Goal: Task Accomplishment & Management: Manage account settings

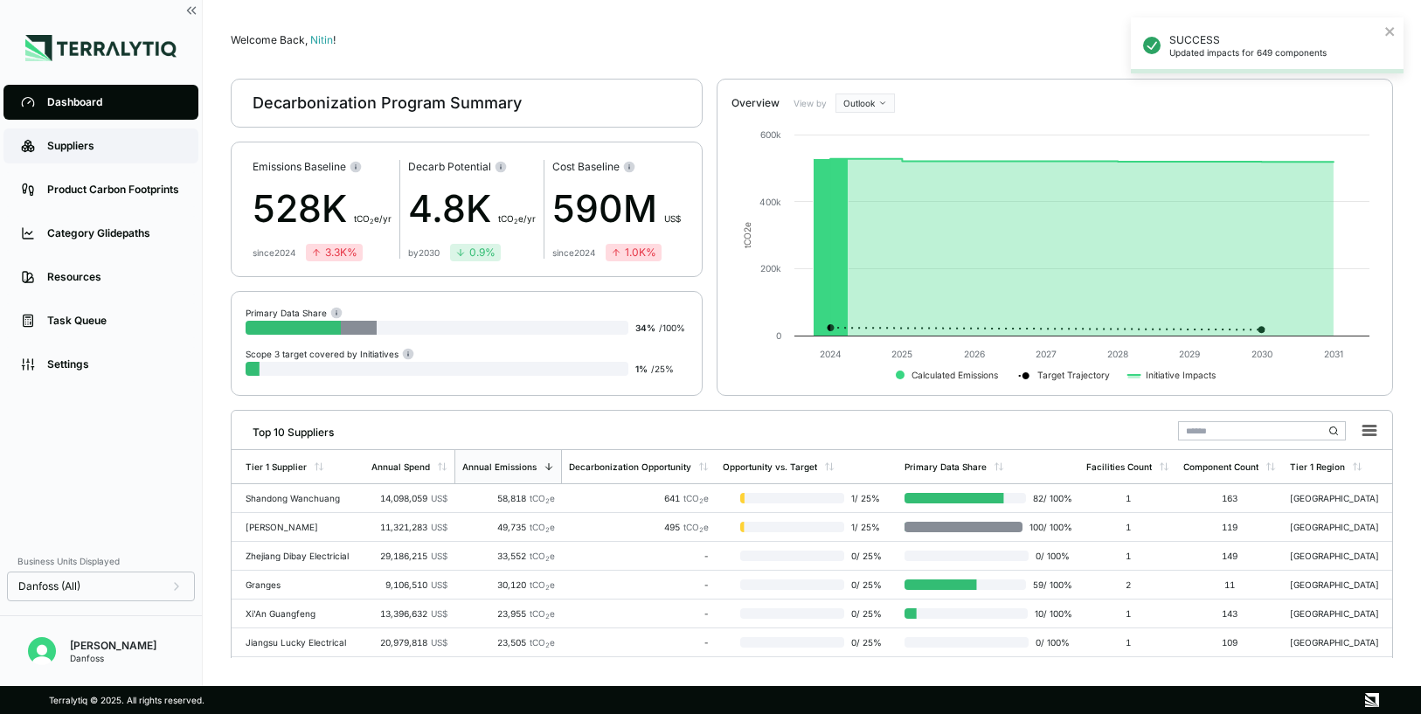
click at [104, 159] on link "Suppliers" at bounding box center [100, 145] width 195 height 35
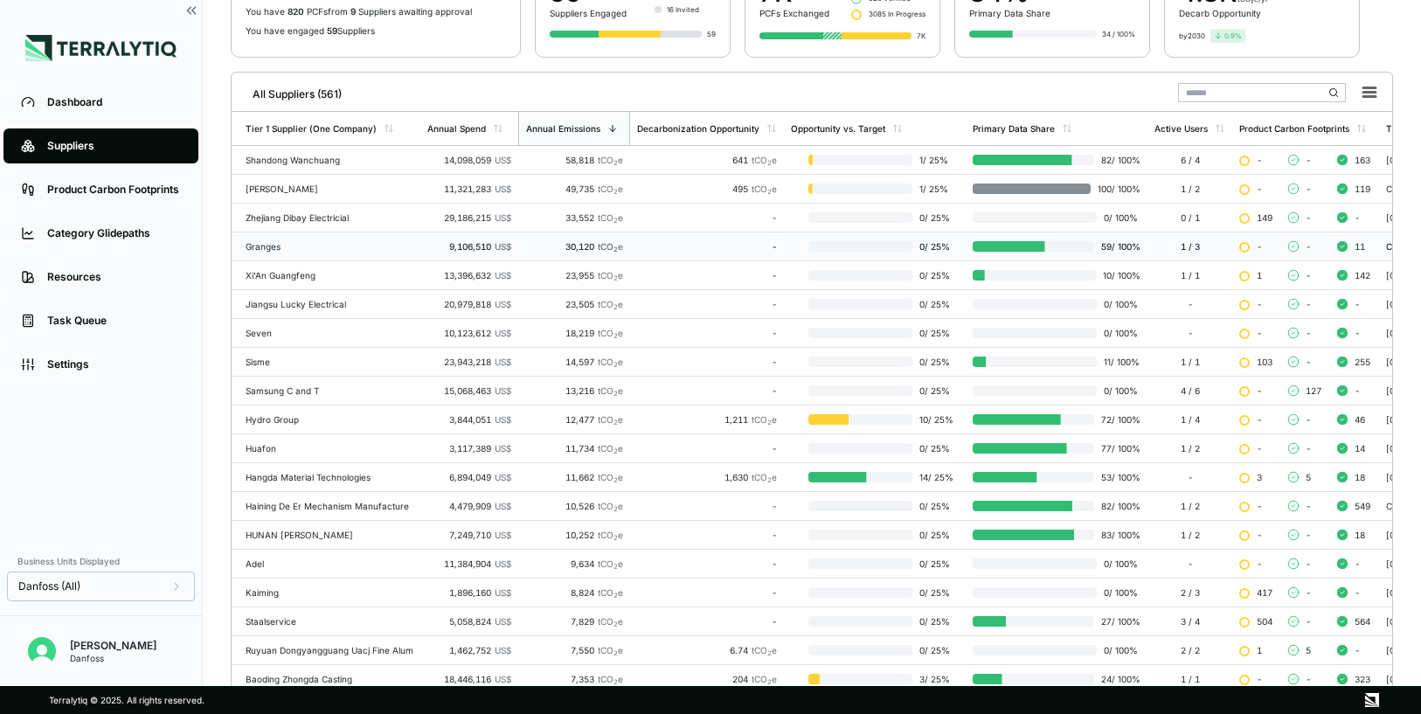
scroll to position [184, 0]
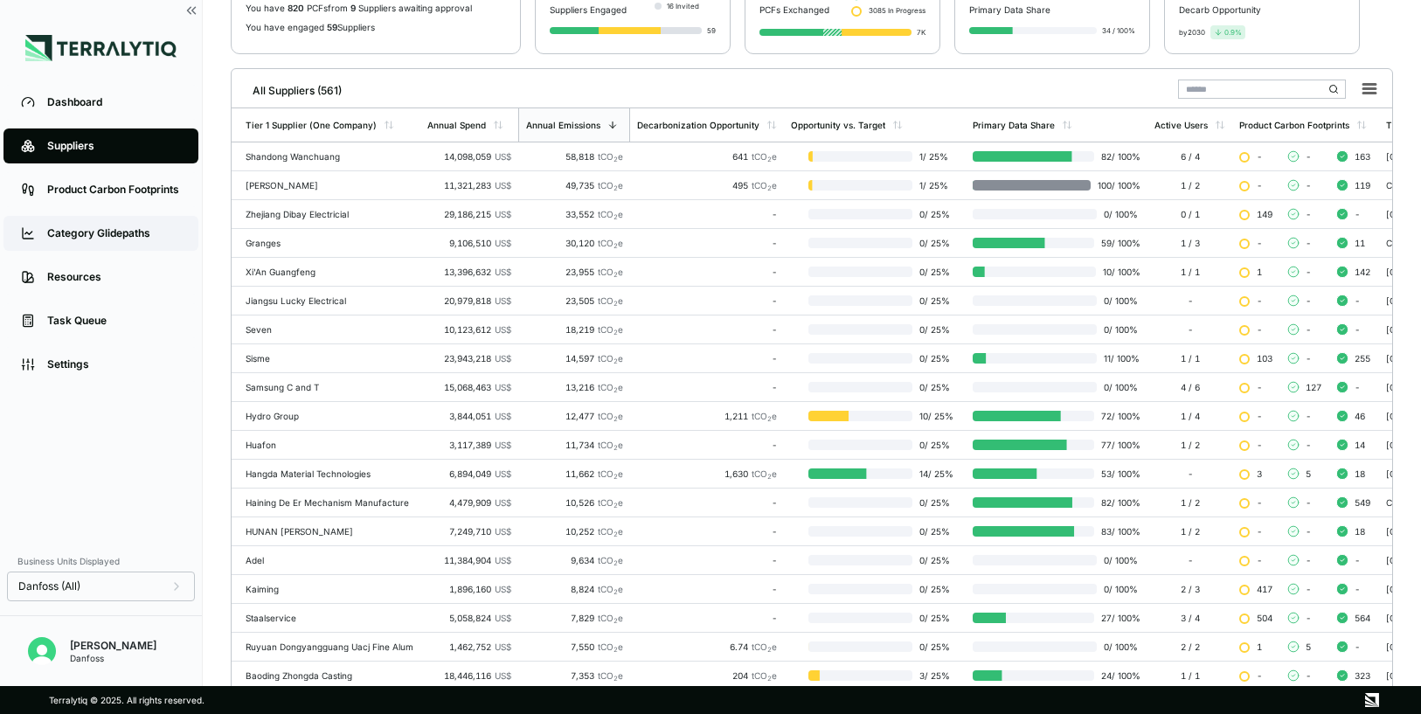
click at [85, 233] on div "Category Glidepaths" at bounding box center [114, 233] width 134 height 14
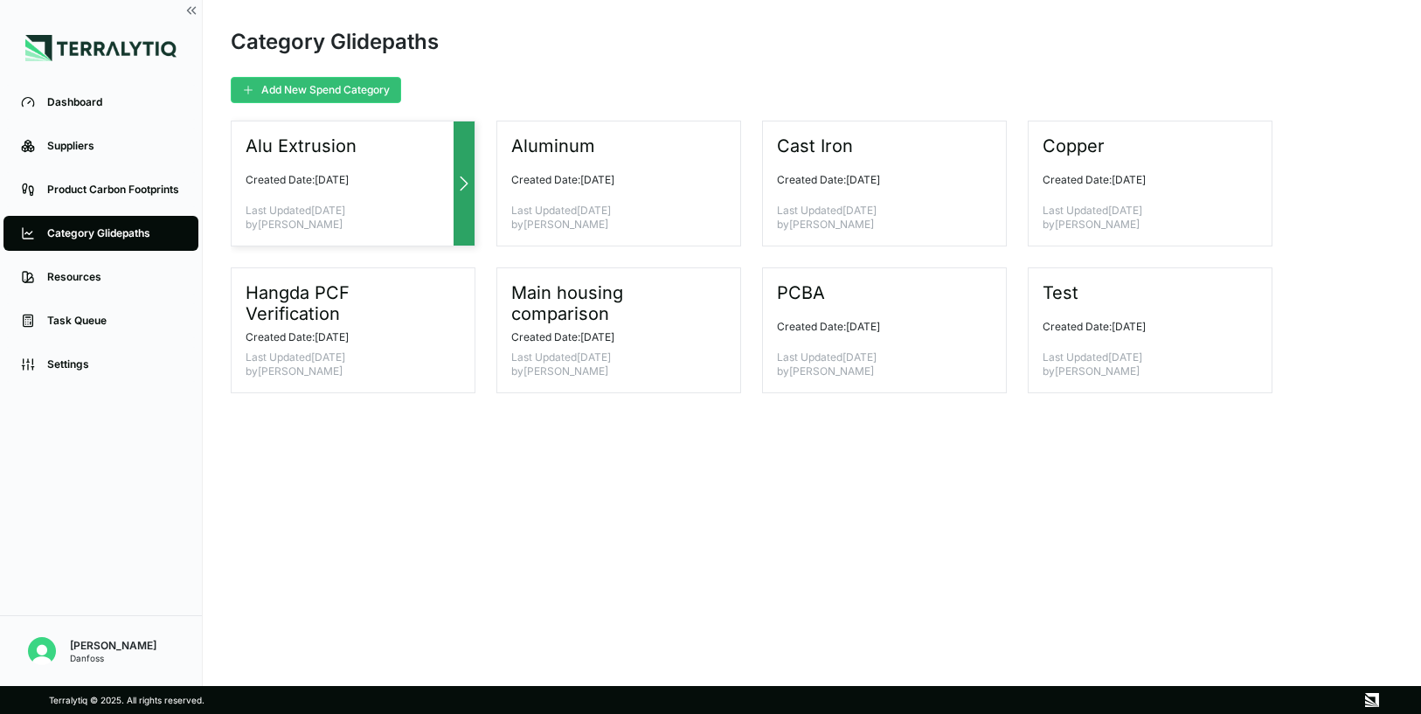
click at [376, 171] on div "Alu Extrusion Created Date: [DATE] Last Updated [DATE] by [PERSON_NAME]" at bounding box center [353, 184] width 245 height 126
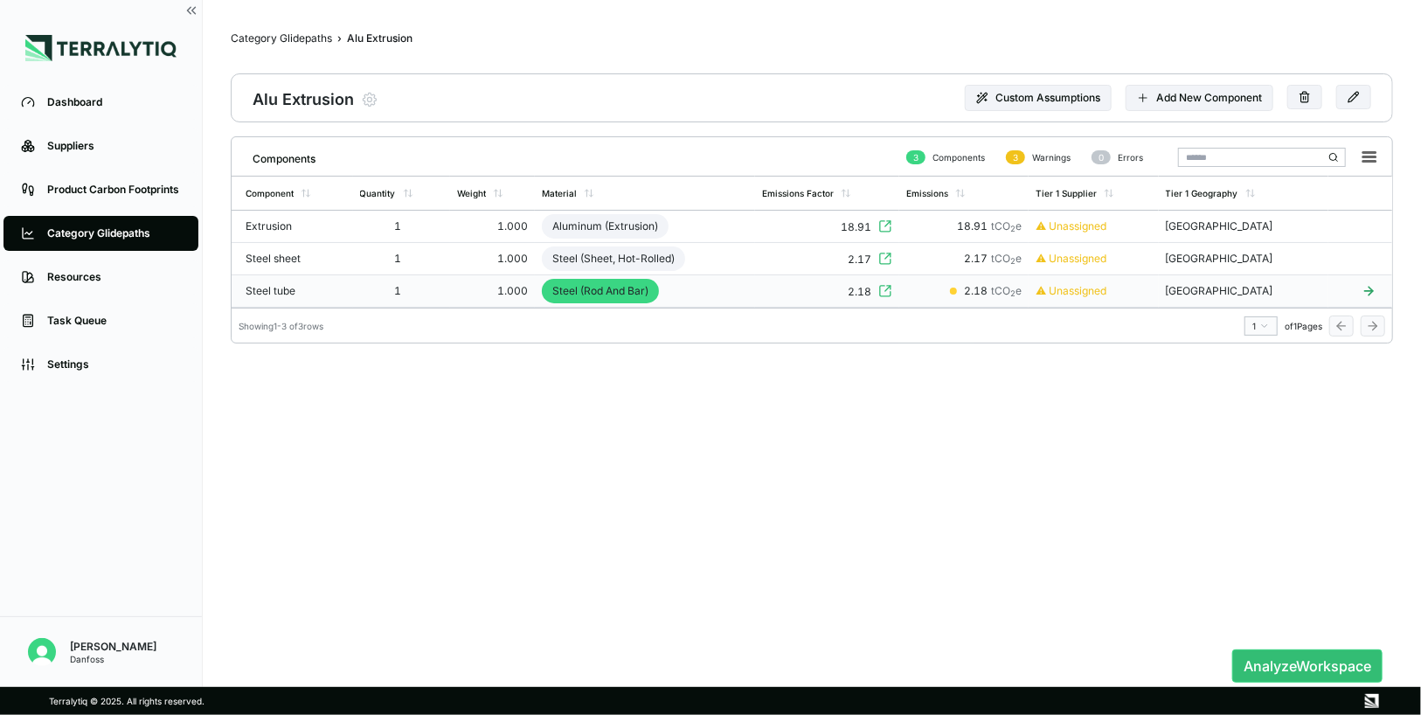
click at [409, 278] on td "1" at bounding box center [402, 291] width 98 height 32
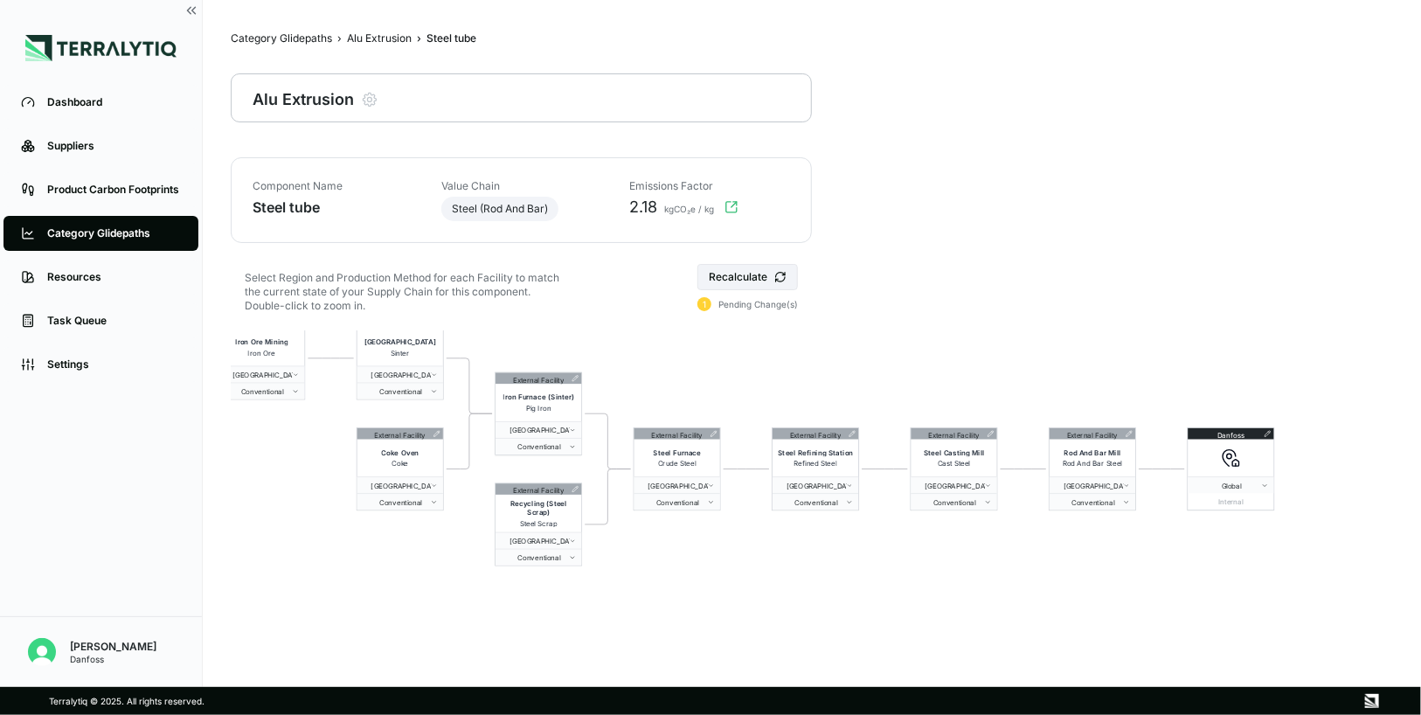
drag, startPoint x: 869, startPoint y: 473, endPoint x: 802, endPoint y: 331, distance: 156.4
click at [802, 331] on div "External Facility Iron Ore Mining Iron Ore [GEOGRAPHIC_DATA] Conventional Exter…" at bounding box center [812, 581] width 1162 height 503
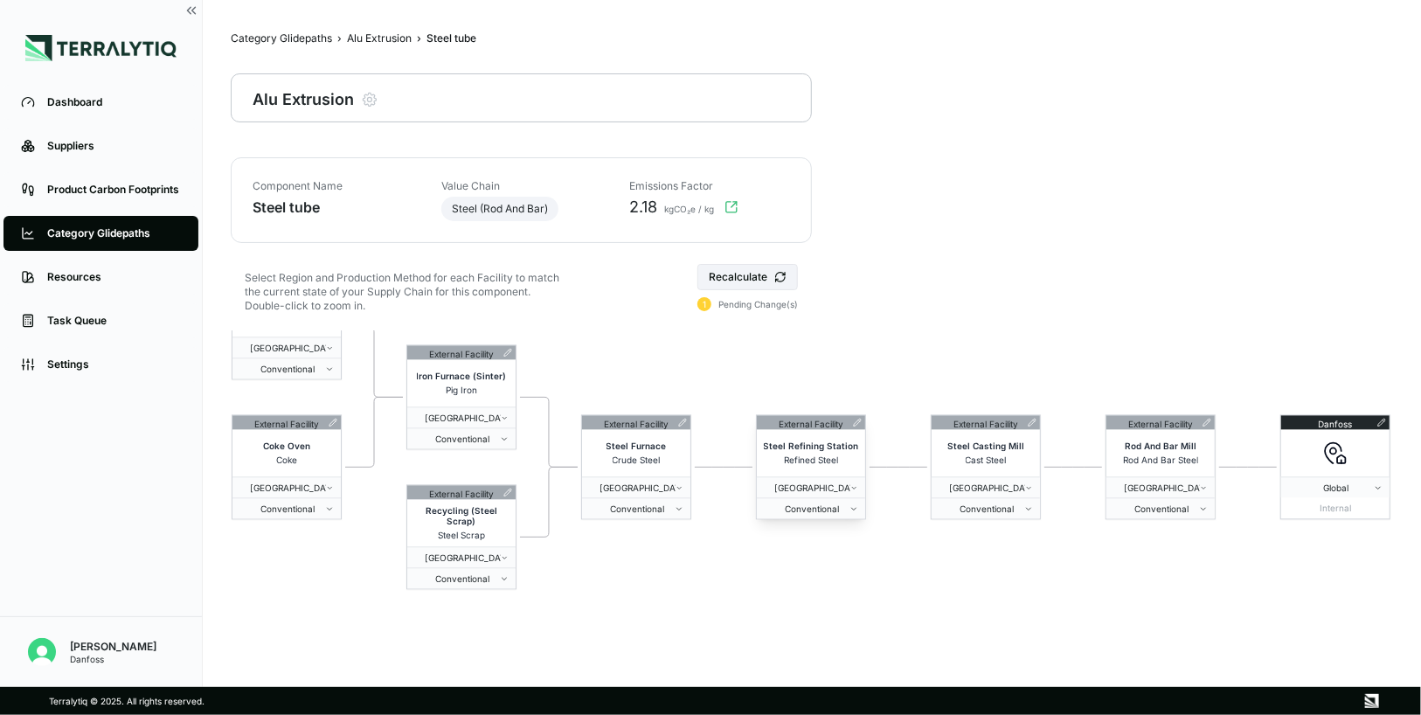
click at [857, 423] on icon at bounding box center [857, 422] width 9 height 9
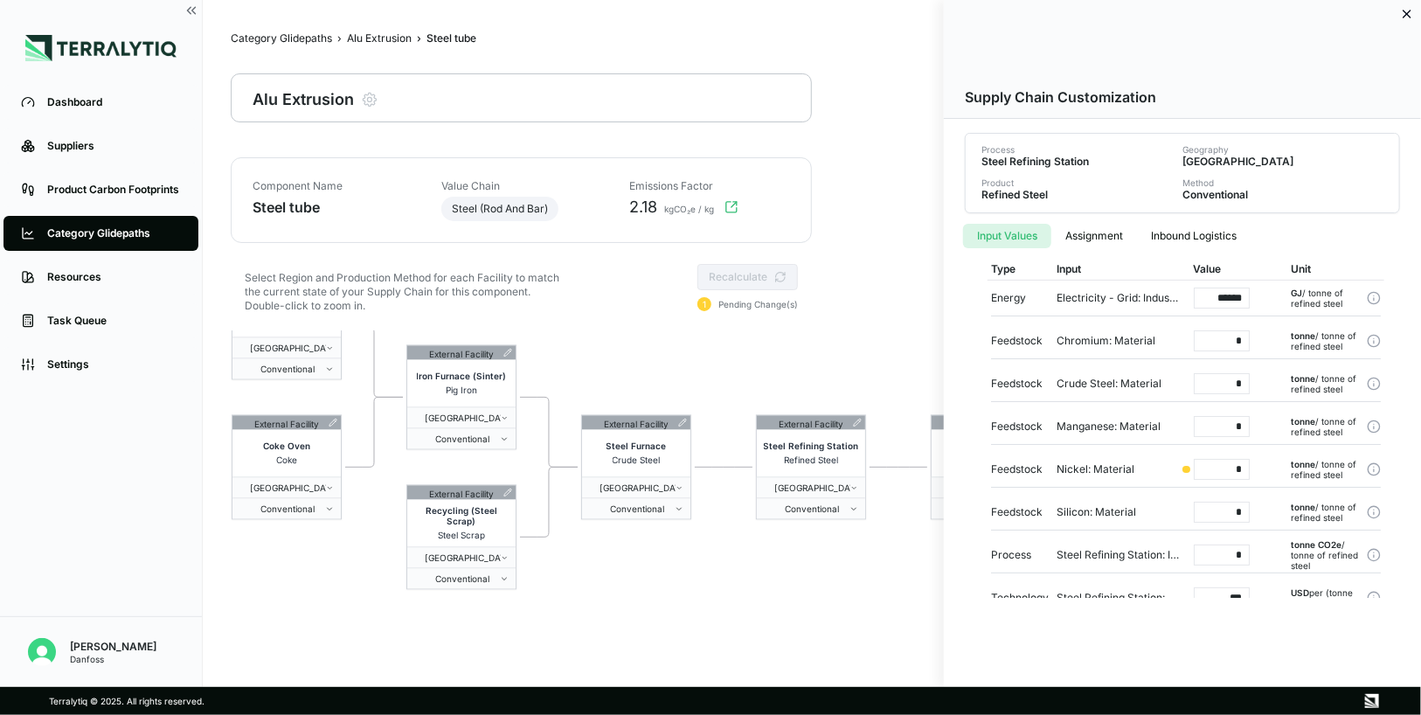
drag, startPoint x: 1050, startPoint y: 382, endPoint x: 1253, endPoint y: 378, distance: 203.7
click at [1253, 378] on div "Feedstock Crude Steel: Material * tonne / tonne of refined steel" at bounding box center [1186, 384] width 390 height 36
drag, startPoint x: 1227, startPoint y: 508, endPoint x: 1244, endPoint y: 508, distance: 17.5
click at [1244, 508] on input "*" at bounding box center [1222, 512] width 56 height 21
drag, startPoint x: 1231, startPoint y: 469, endPoint x: 1256, endPoint y: 469, distance: 24.5
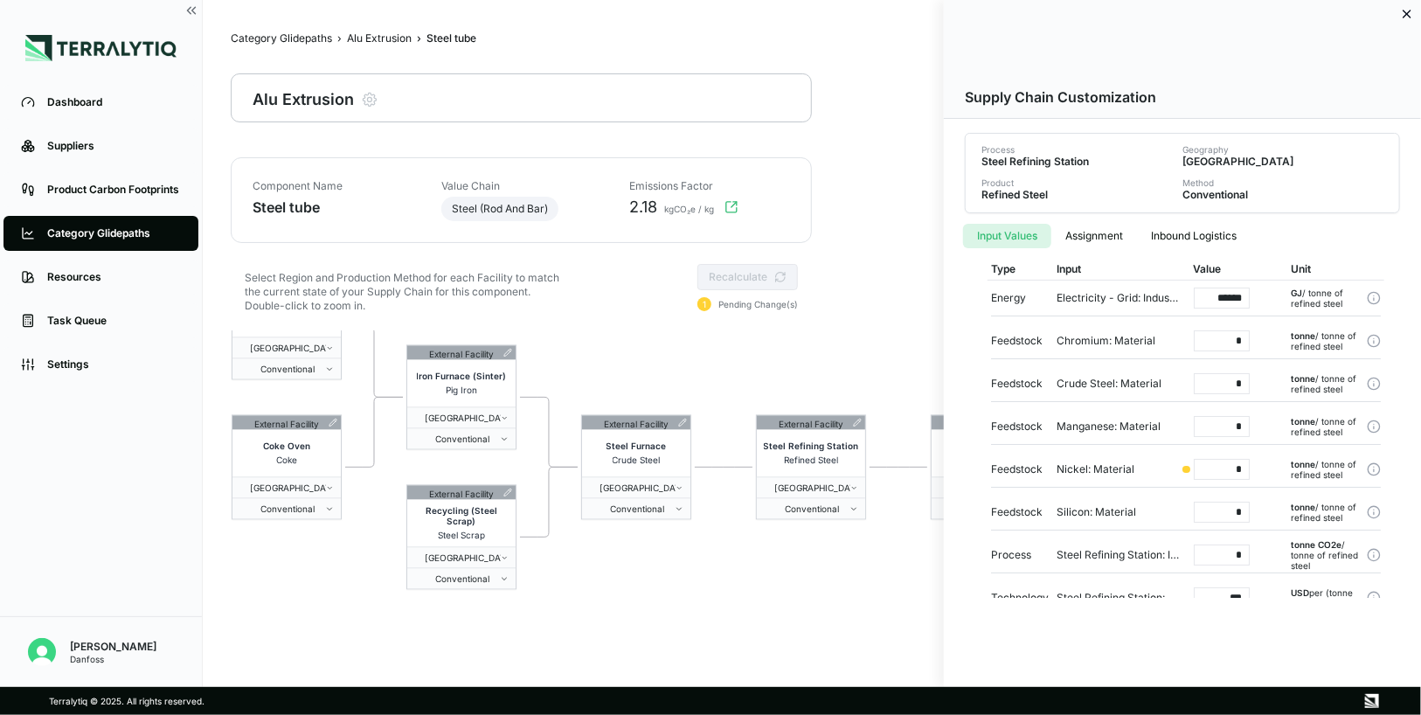
click at [1256, 469] on div "*" at bounding box center [1228, 469] width 98 height 35
drag, startPoint x: 1223, startPoint y: 512, endPoint x: 1249, endPoint y: 512, distance: 25.3
click at [1249, 512] on input "*" at bounding box center [1222, 512] width 56 height 21
click at [1225, 513] on input "*" at bounding box center [1222, 512] width 56 height 21
click at [87, 108] on div at bounding box center [710, 357] width 1421 height 715
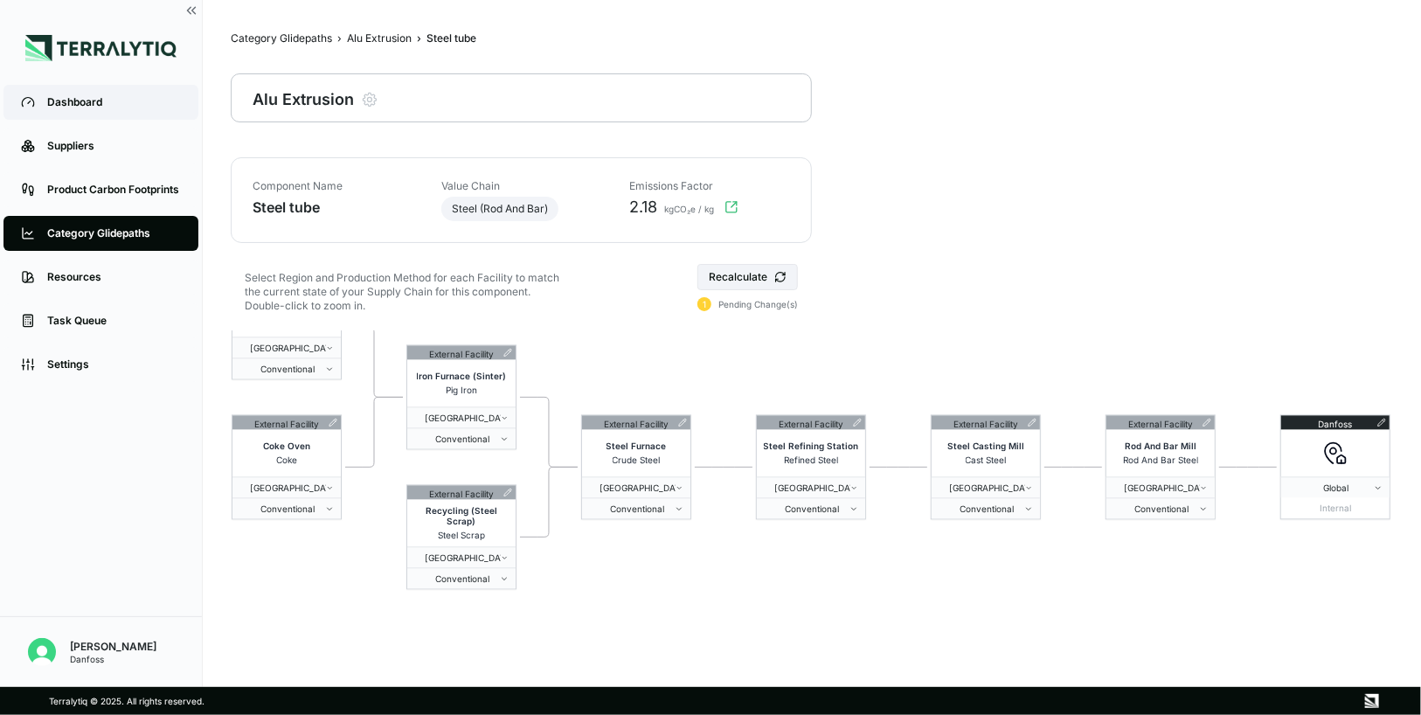
click at [74, 107] on div "Dashboard" at bounding box center [114, 102] width 134 height 14
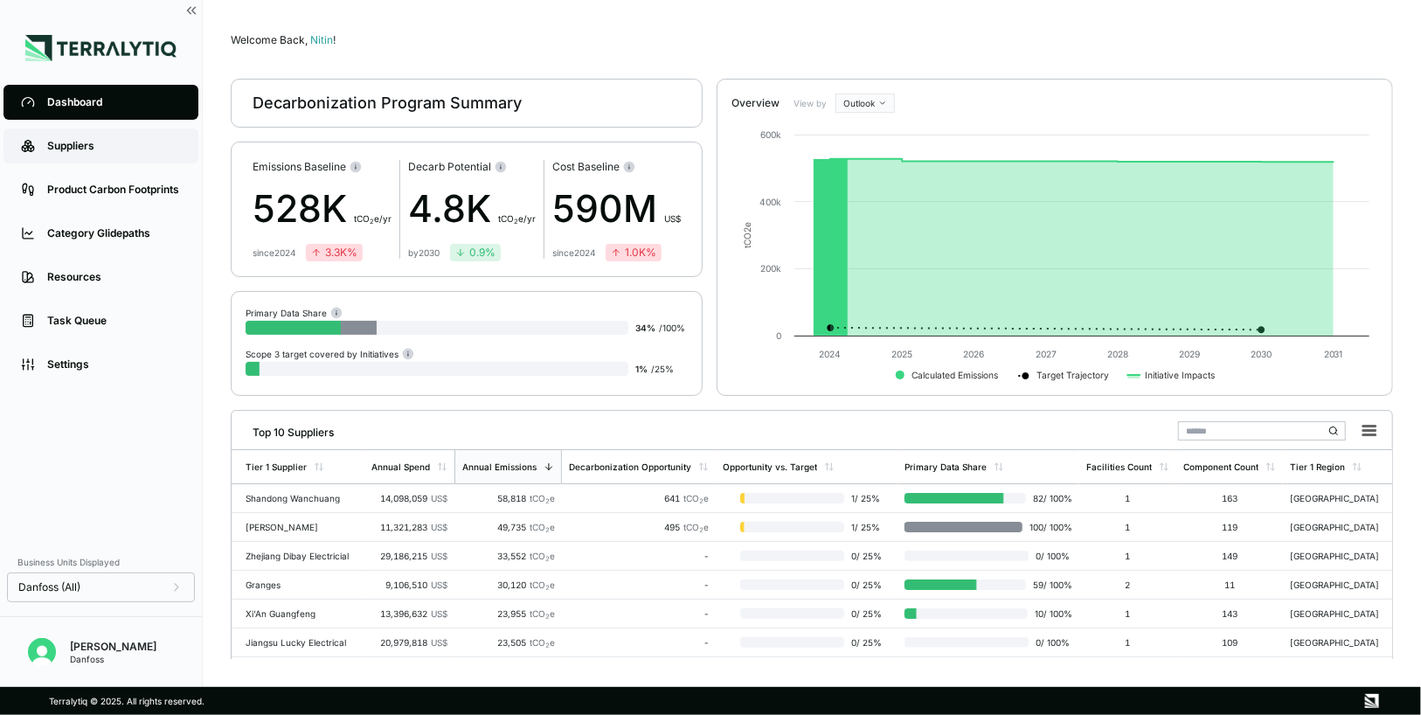
click at [98, 162] on link "Suppliers" at bounding box center [100, 145] width 195 height 35
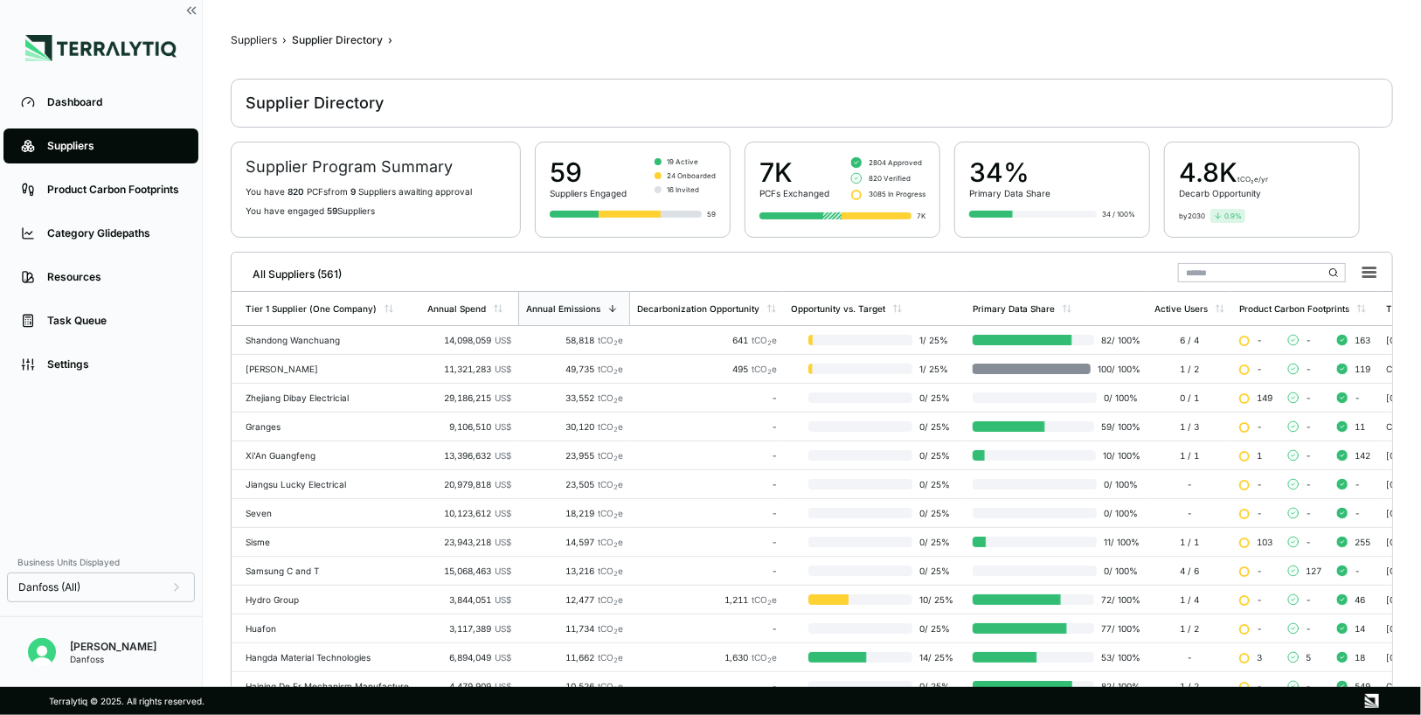
click at [1211, 274] on input "text" at bounding box center [1262, 272] width 168 height 19
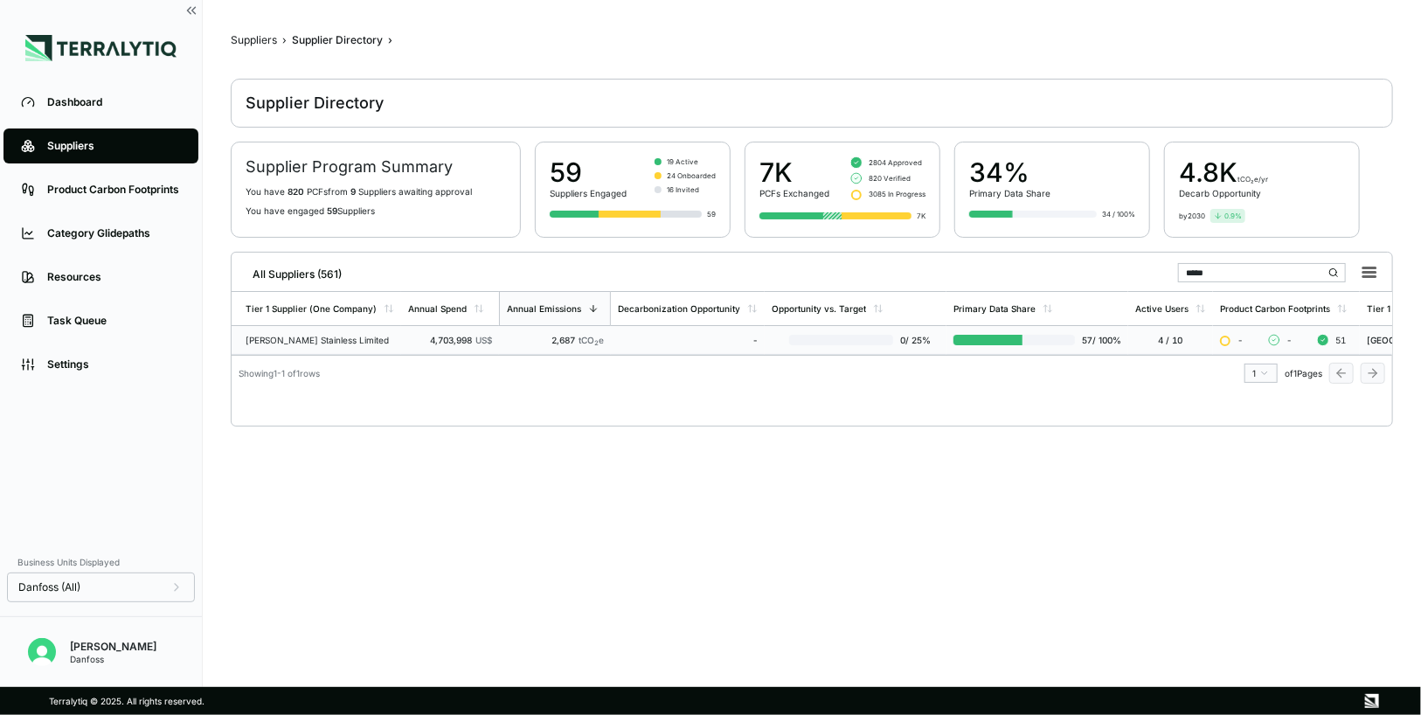
type input "*****"
click at [604, 347] on td "2,687 tCO 2 e" at bounding box center [555, 340] width 112 height 29
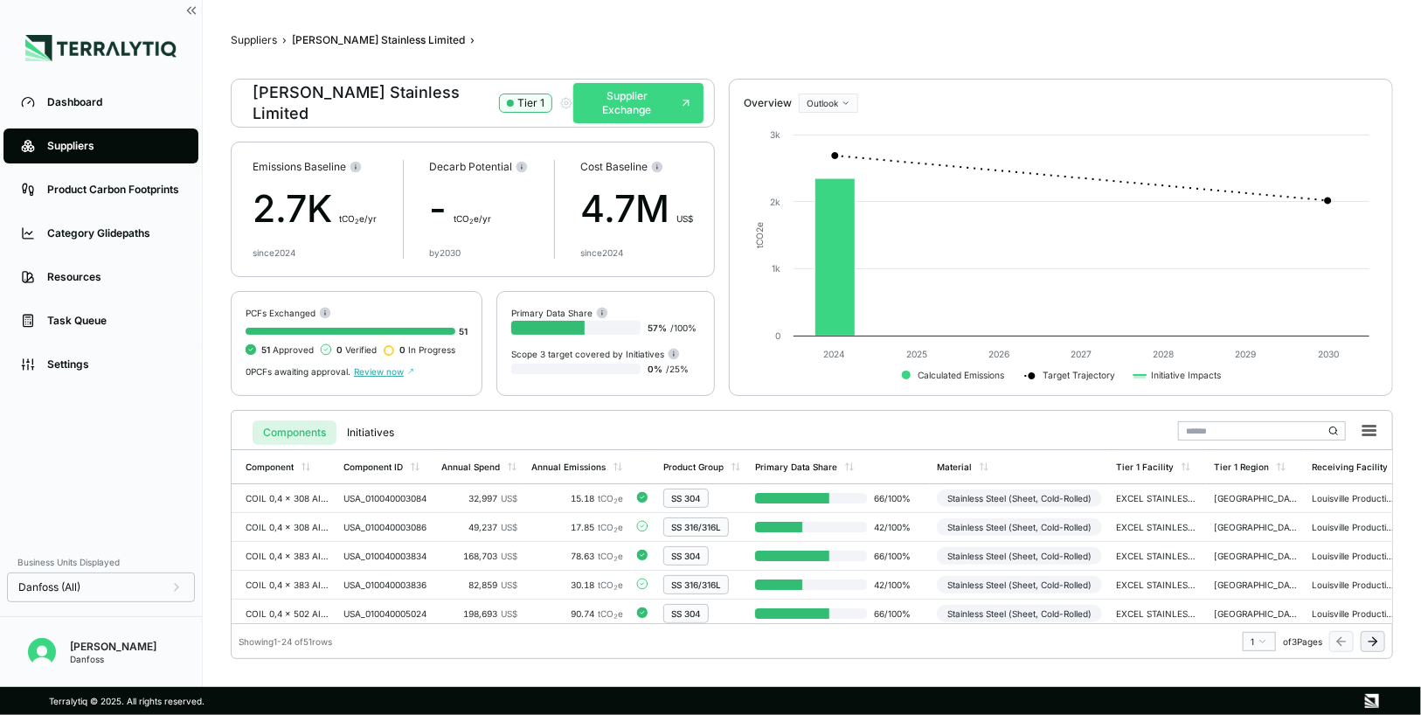
click at [645, 107] on button "Supplier Exchange" at bounding box center [638, 103] width 130 height 40
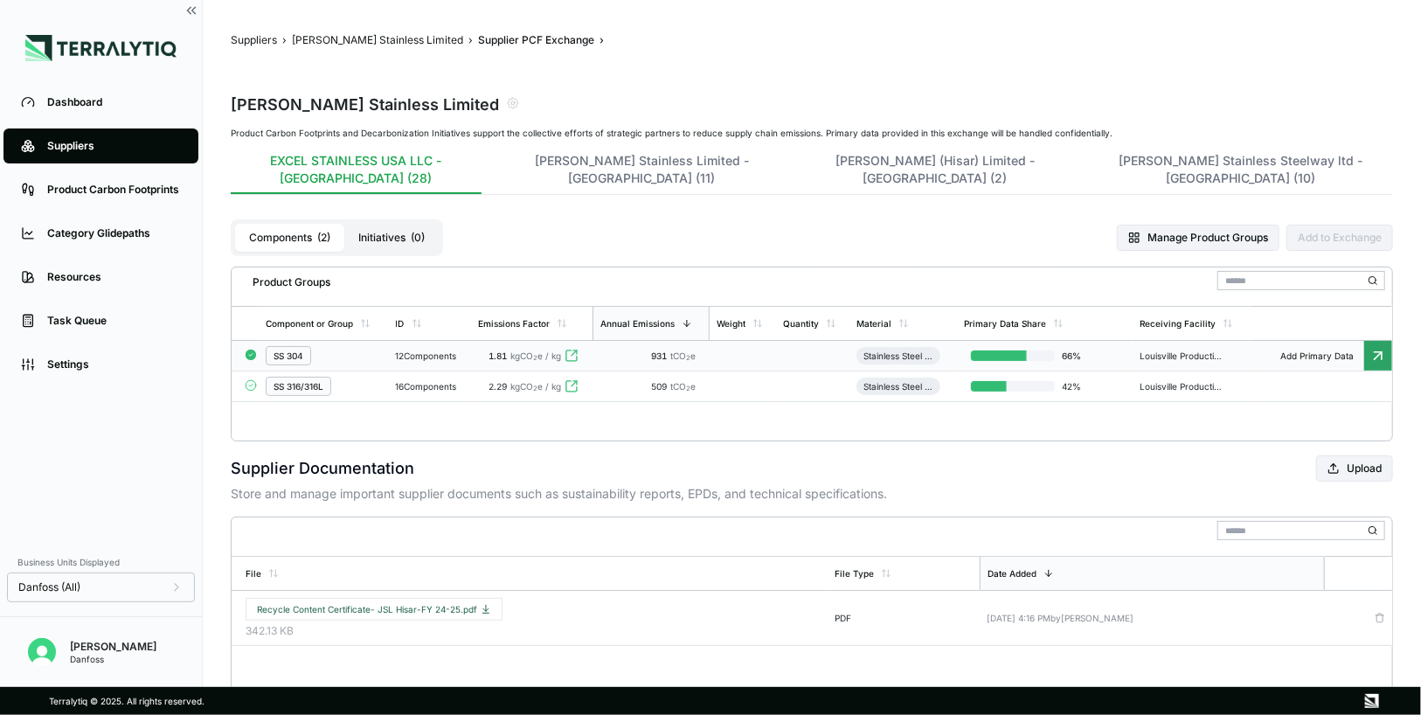
click at [399, 350] on div "12 Components" at bounding box center [430, 355] width 68 height 10
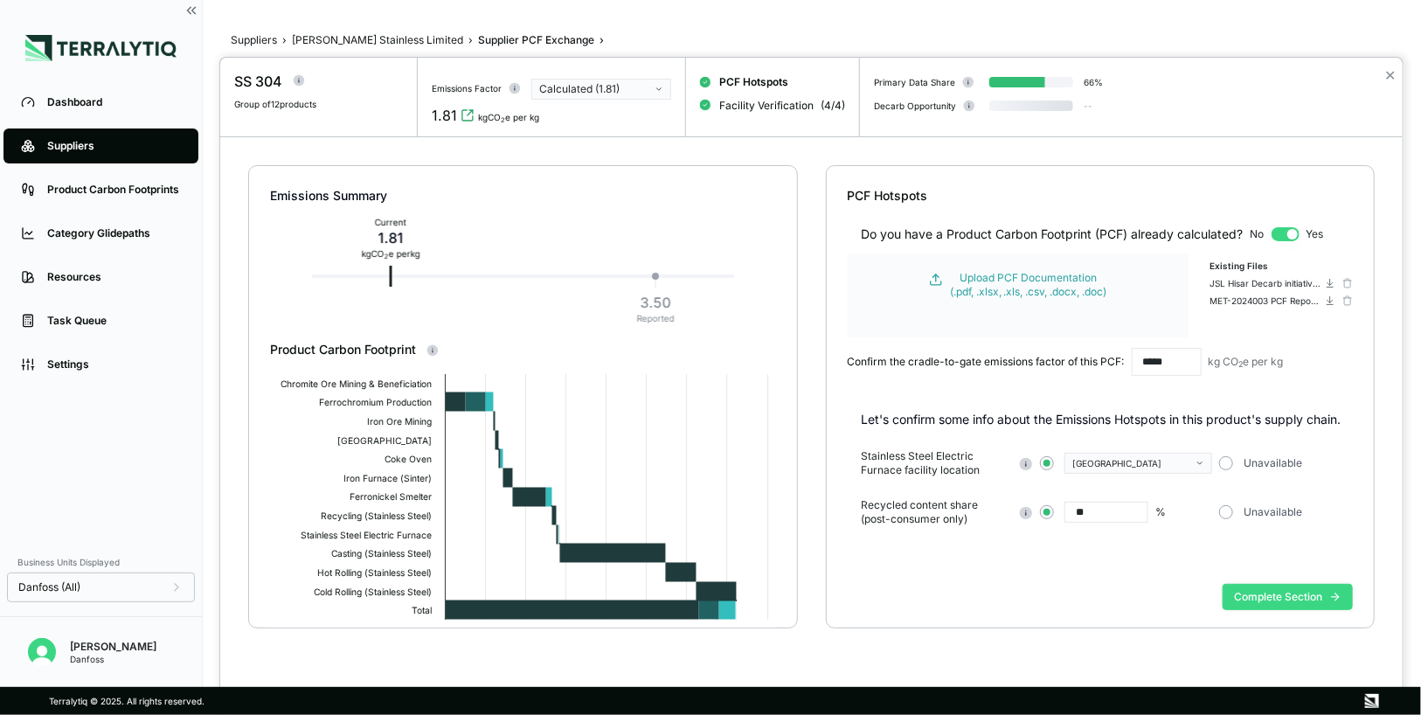
click at [1265, 593] on button "Complete Section" at bounding box center [1288, 597] width 130 height 26
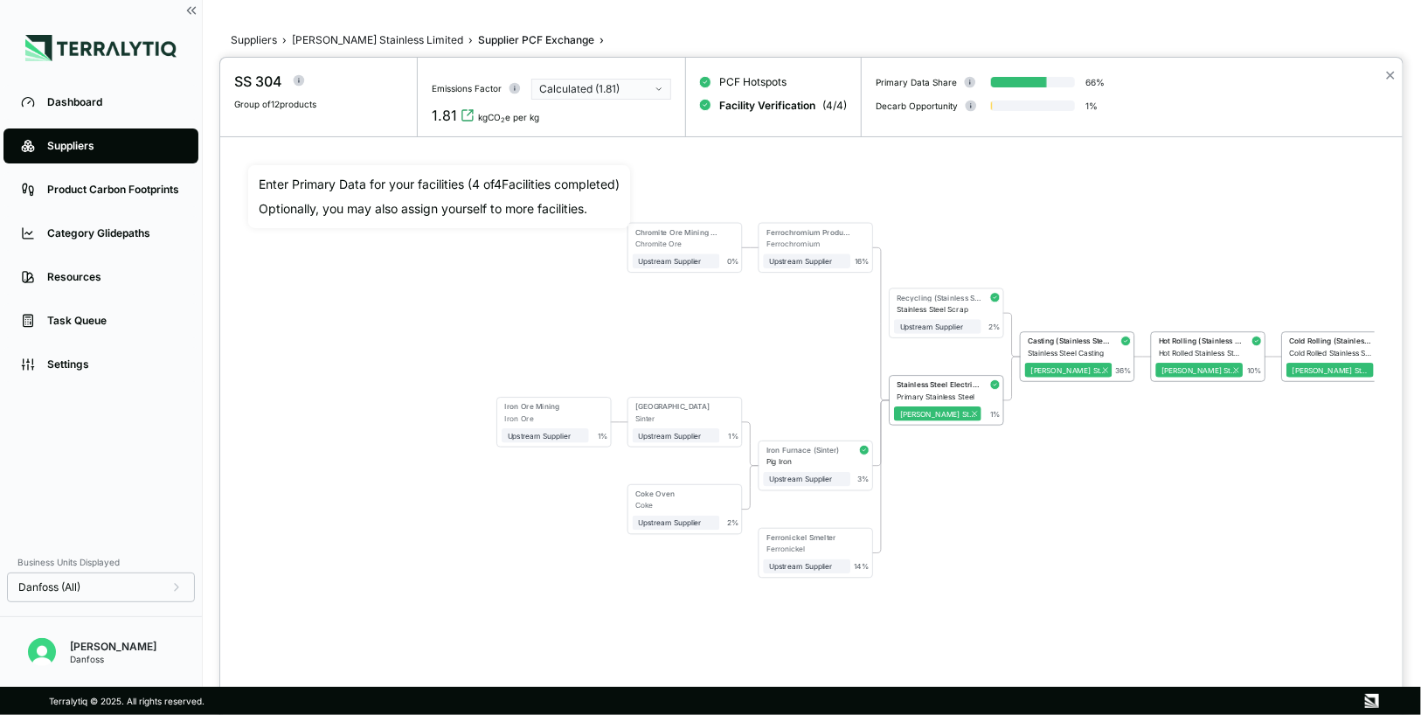
drag, startPoint x: 881, startPoint y: 471, endPoint x: 1014, endPoint y: 494, distance: 134.8
click at [1014, 494] on div "Chromite Ore Mining & Beneficiation Chromite Ore Upstream Supplier + Assign to …" at bounding box center [811, 377] width 1126 height 425
click at [948, 392] on div "Primary Stainless Steel" at bounding box center [938, 396] width 84 height 9
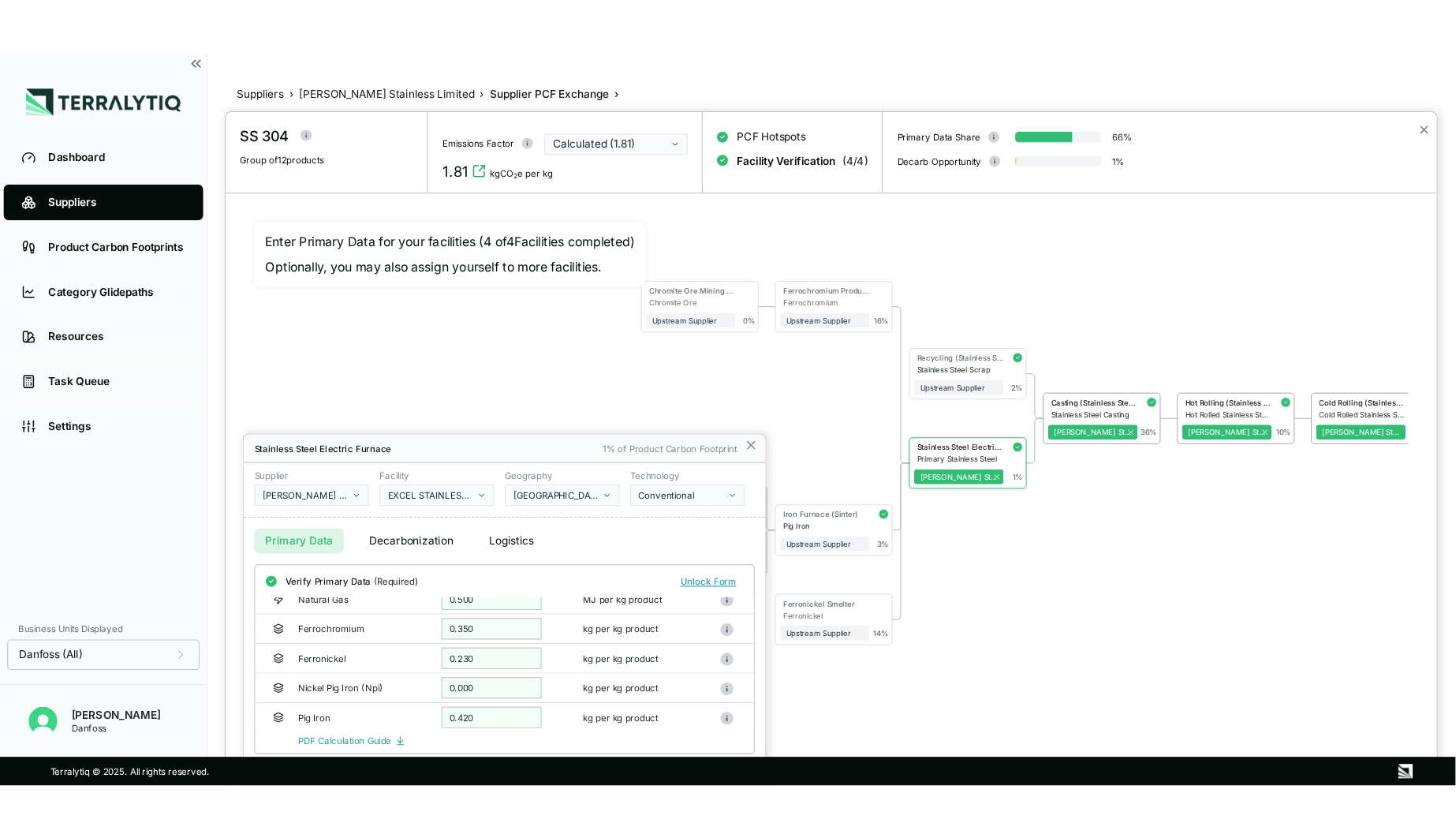
scroll to position [60, 0]
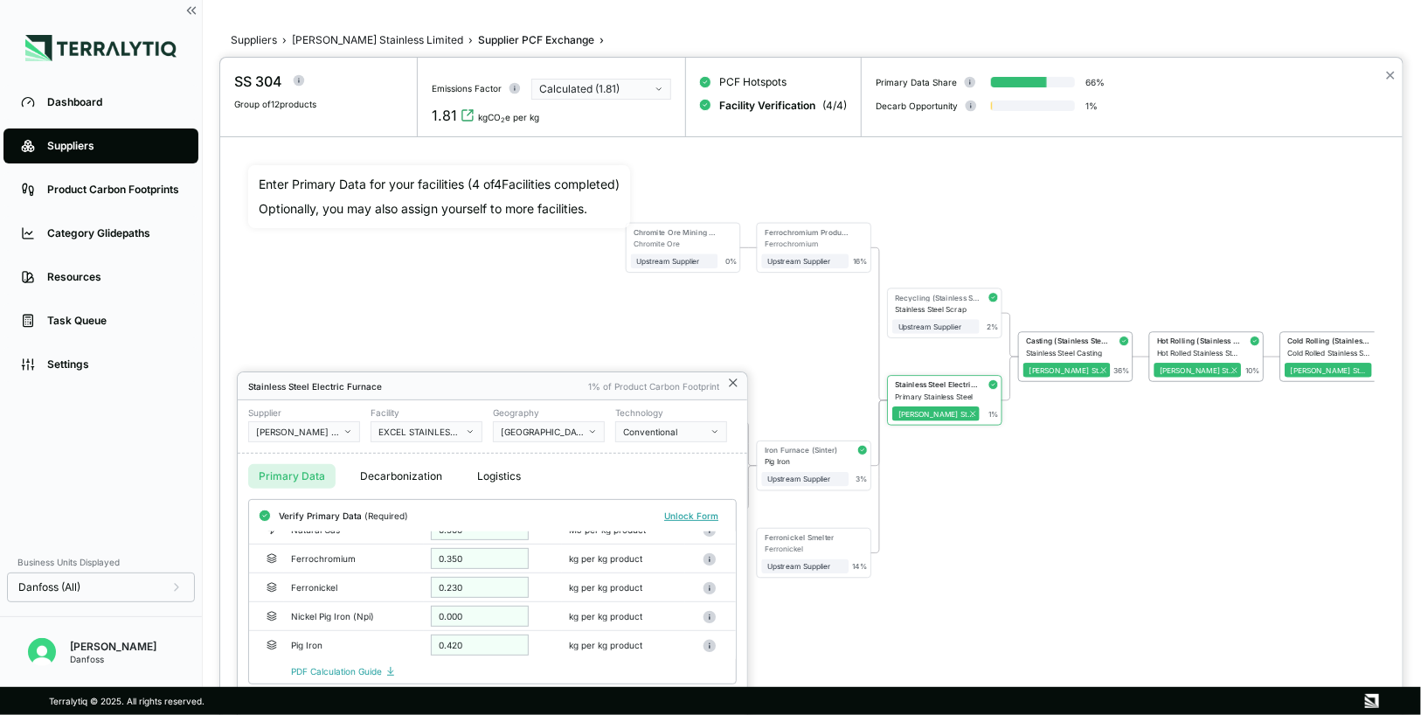
click at [736, 384] on icon at bounding box center [733, 382] width 7 height 7
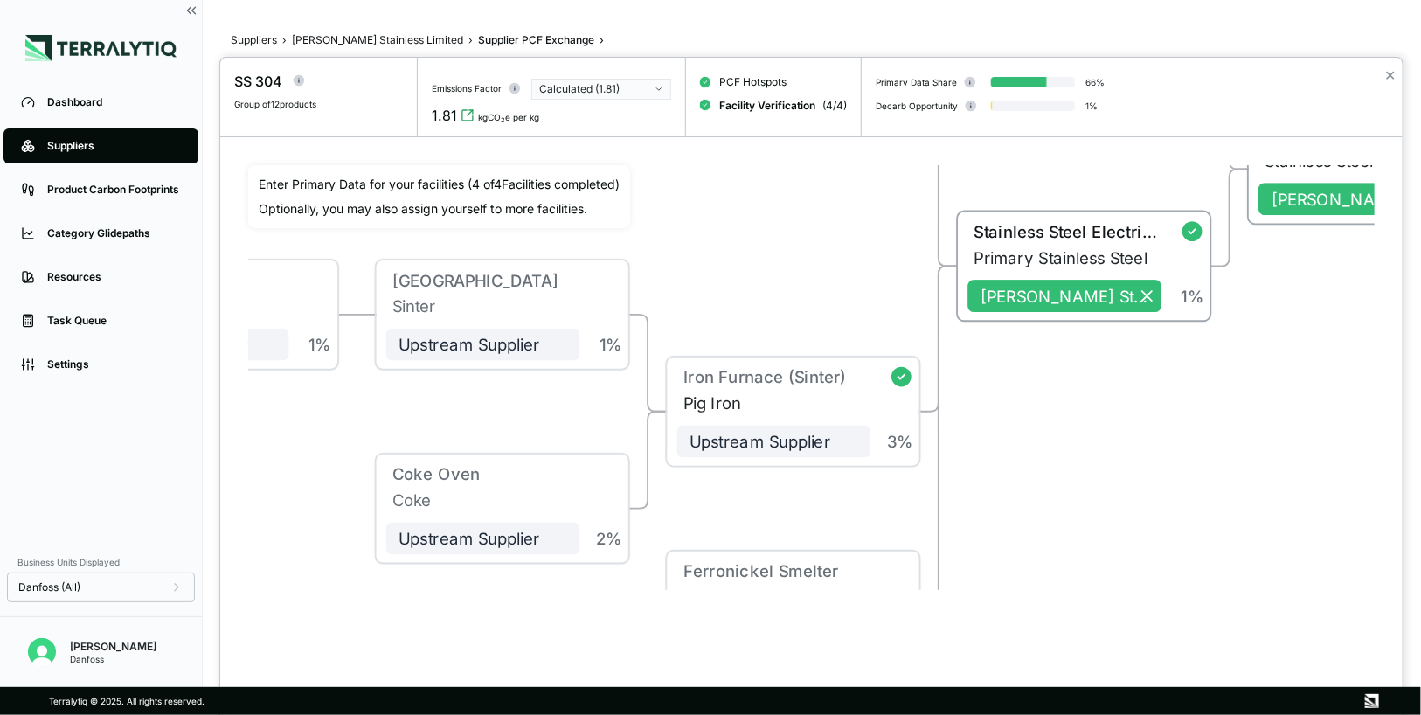
drag, startPoint x: 856, startPoint y: 418, endPoint x: 854, endPoint y: 101, distance: 316.4
click at [855, 100] on div "SS 304 Group of 12 products Emissions Factor Calculated (1.81) 1.81 kgCO 2 e pe…" at bounding box center [811, 372] width 1182 height 629
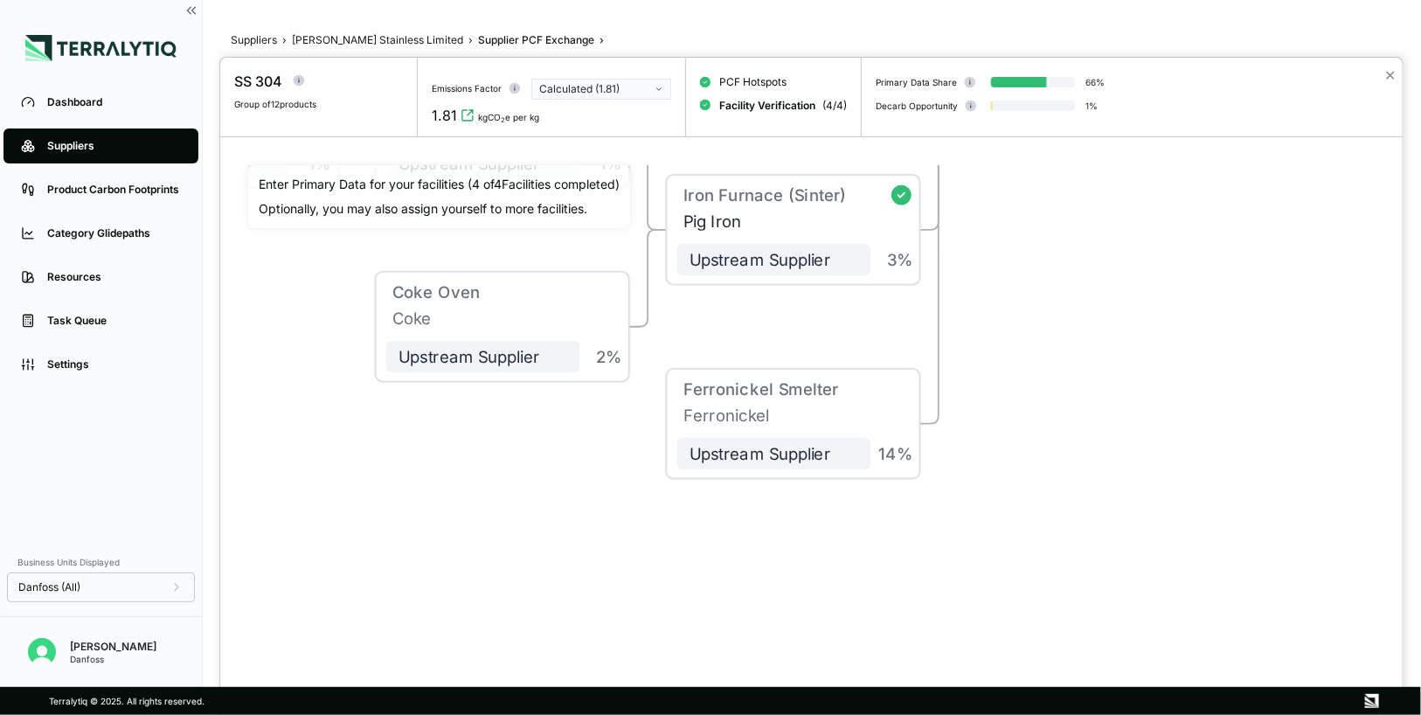
drag, startPoint x: 1015, startPoint y: 499, endPoint x: 1015, endPoint y: 308, distance: 190.5
click at [1015, 308] on div "Chromite Ore Mining & Beneficiation Chromite Ore Upstream Supplier + Assign to …" at bounding box center [811, 377] width 1126 height 425
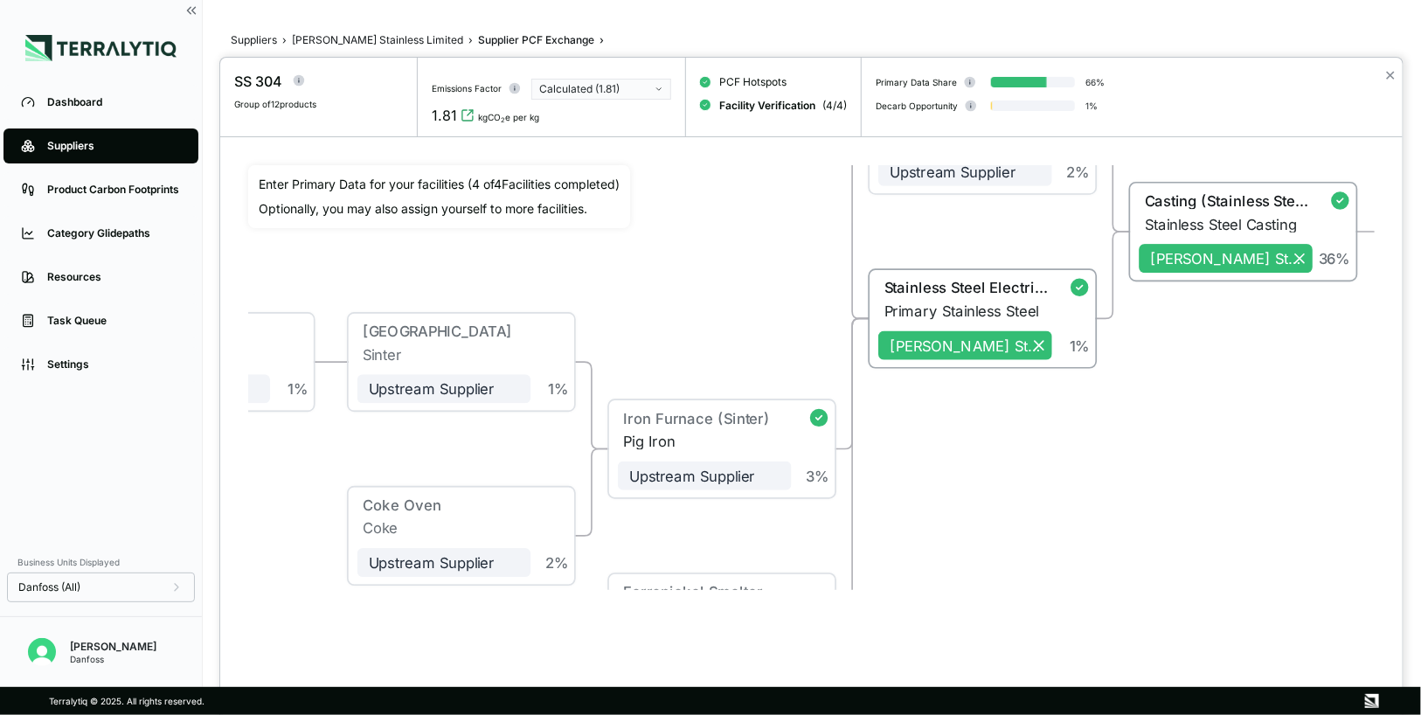
drag, startPoint x: 1127, startPoint y: 356, endPoint x: 1027, endPoint y: 461, distance: 145.9
click at [1026, 463] on div "Chromite Ore Mining & Beneficiation Chromite Ore Upstream Supplier + Assign to …" at bounding box center [811, 377] width 1126 height 425
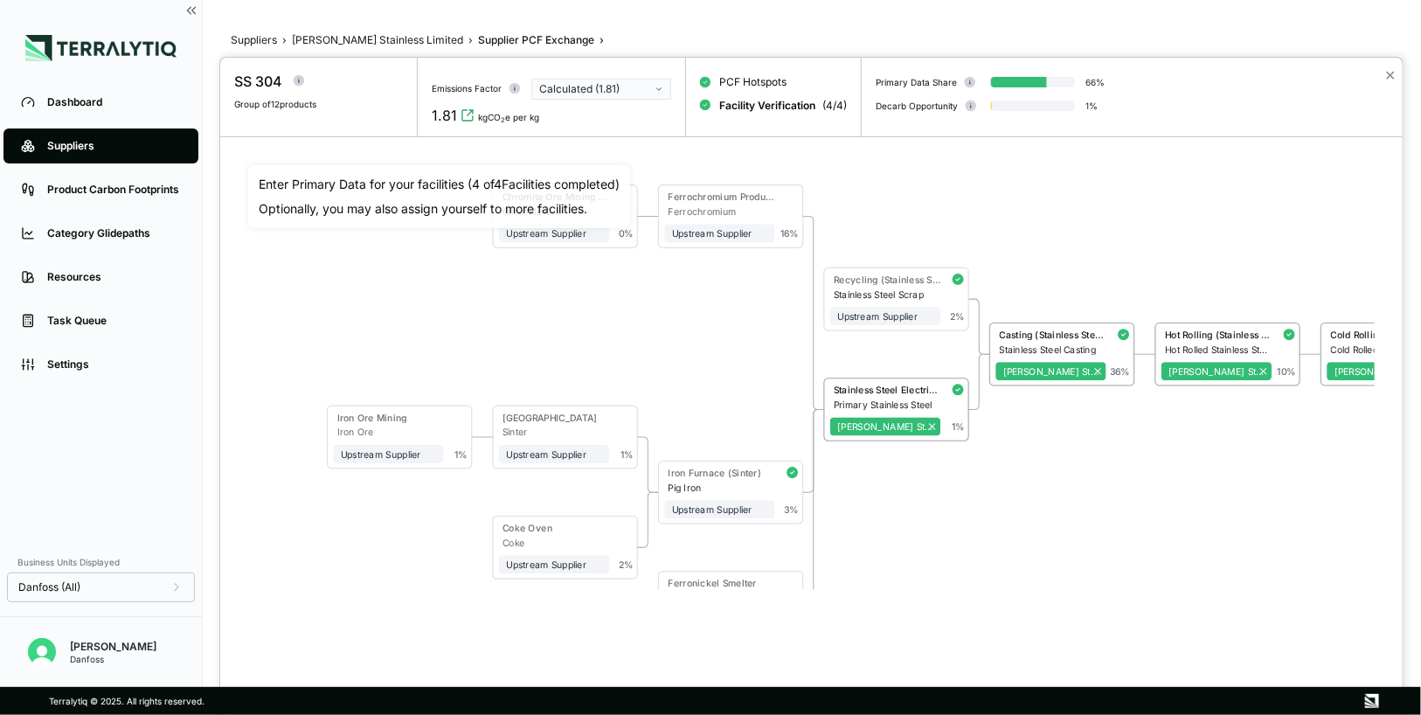
drag, startPoint x: 1096, startPoint y: 467, endPoint x: 995, endPoint y: 512, distance: 110.3
click at [995, 512] on div "Chromite Ore Mining & Beneficiation Chromite Ore Upstream Supplier + Assign to …" at bounding box center [811, 377] width 1126 height 425
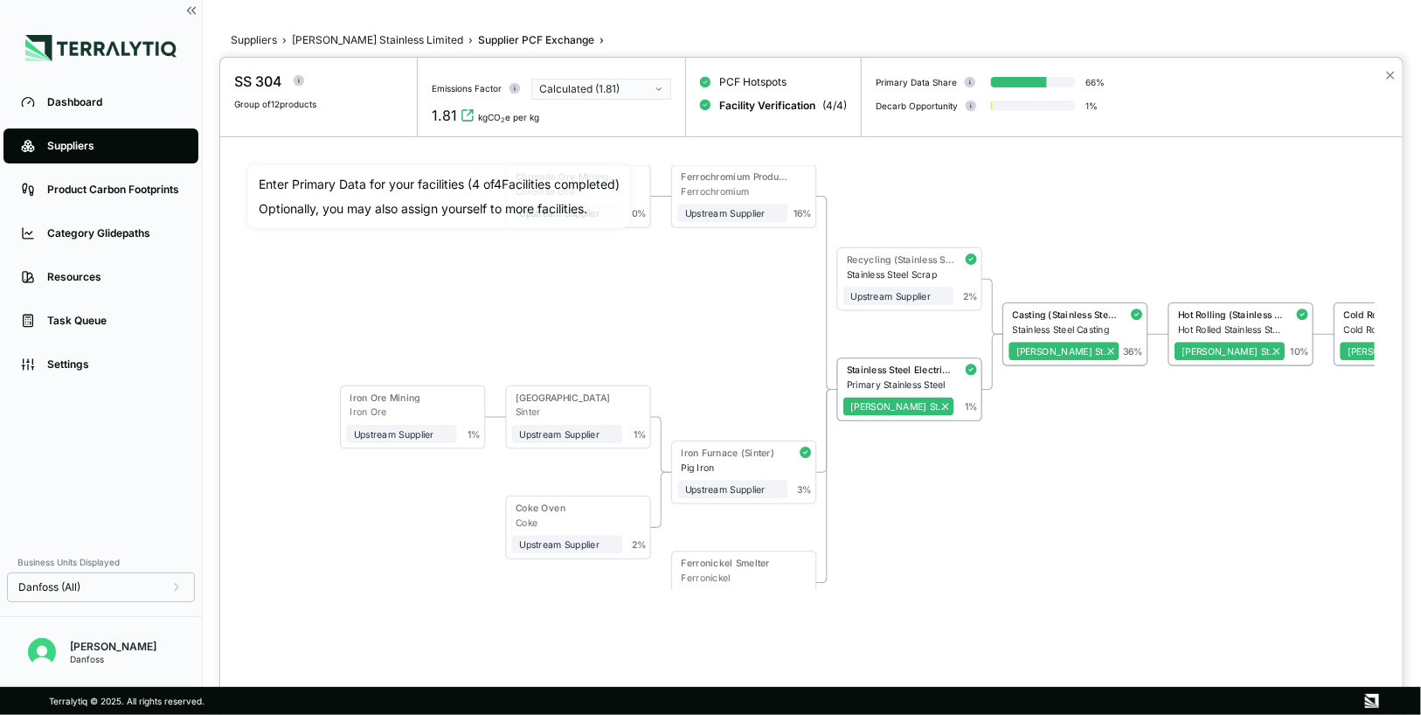
drag, startPoint x: 995, startPoint y: 512, endPoint x: 1022, endPoint y: 484, distance: 38.3
click at [1022, 484] on div "Chromite Ore Mining & Beneficiation Chromite Ore Upstream Supplier + Assign to …" at bounding box center [811, 377] width 1126 height 425
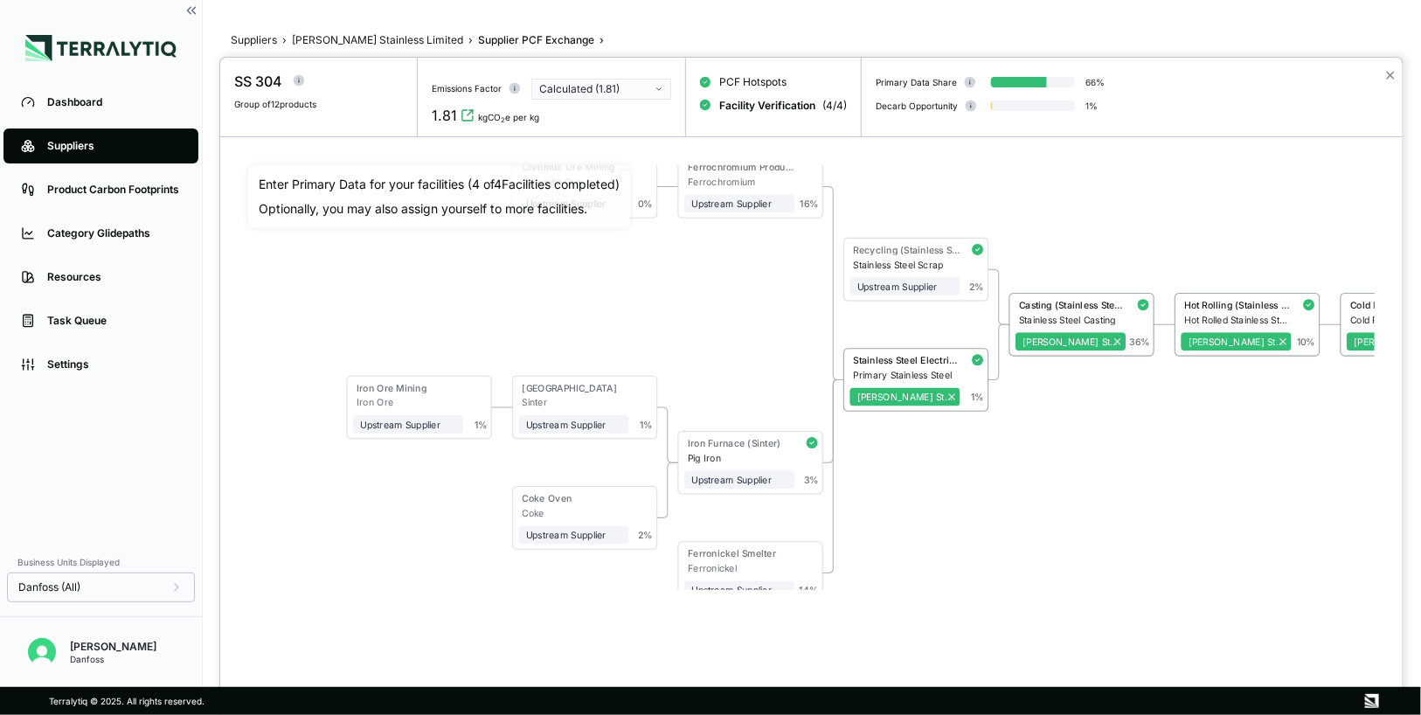
click at [137, 106] on div at bounding box center [710, 357] width 1421 height 715
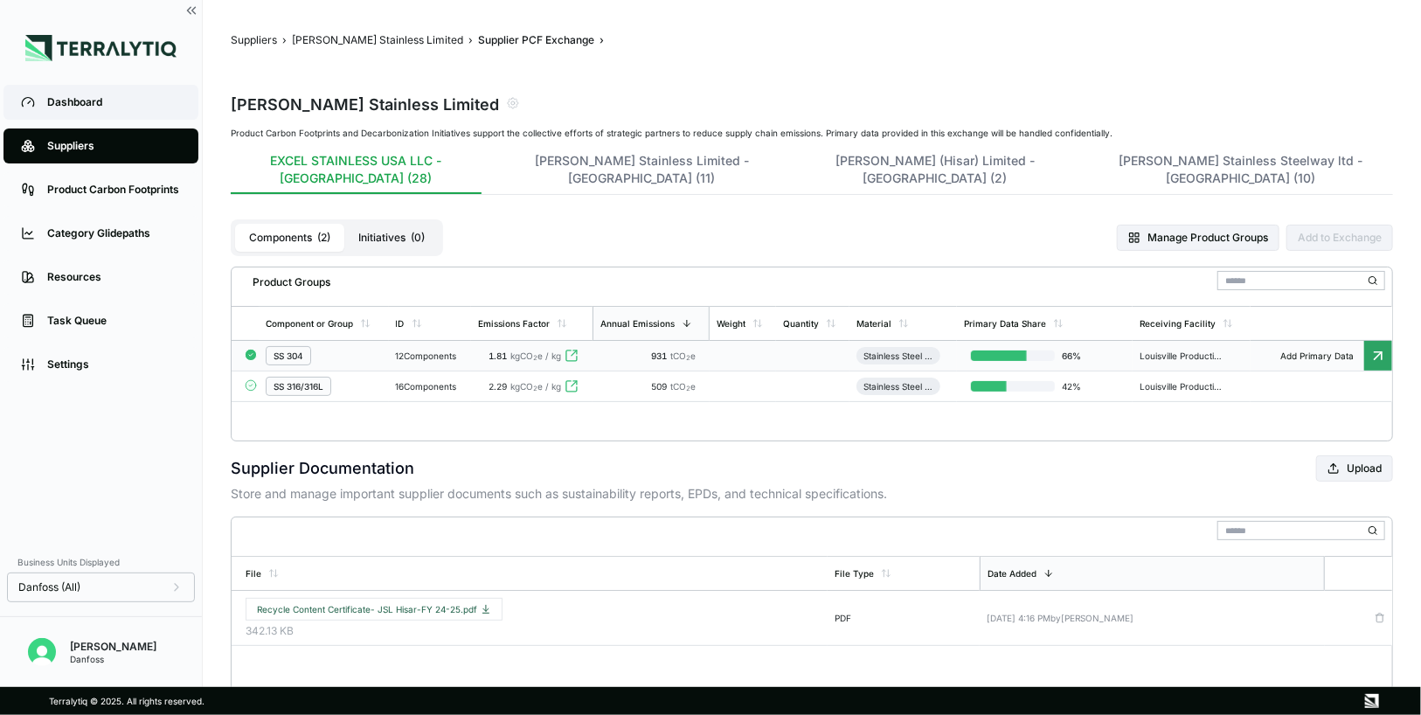
click at [103, 106] on div "Dashboard" at bounding box center [114, 102] width 134 height 14
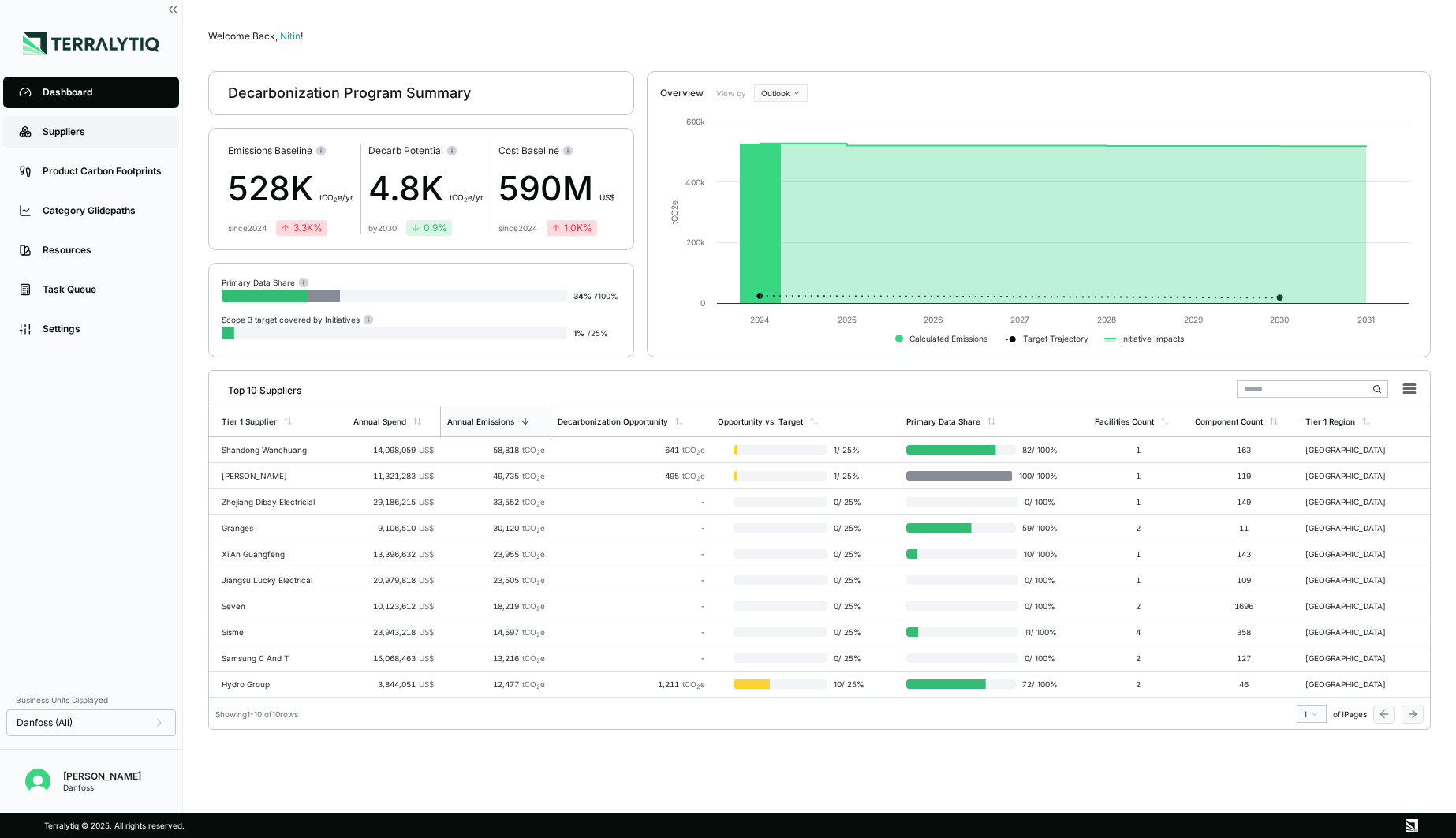
click at [84, 135] on div "Suppliers" at bounding box center [103, 132] width 121 height 13
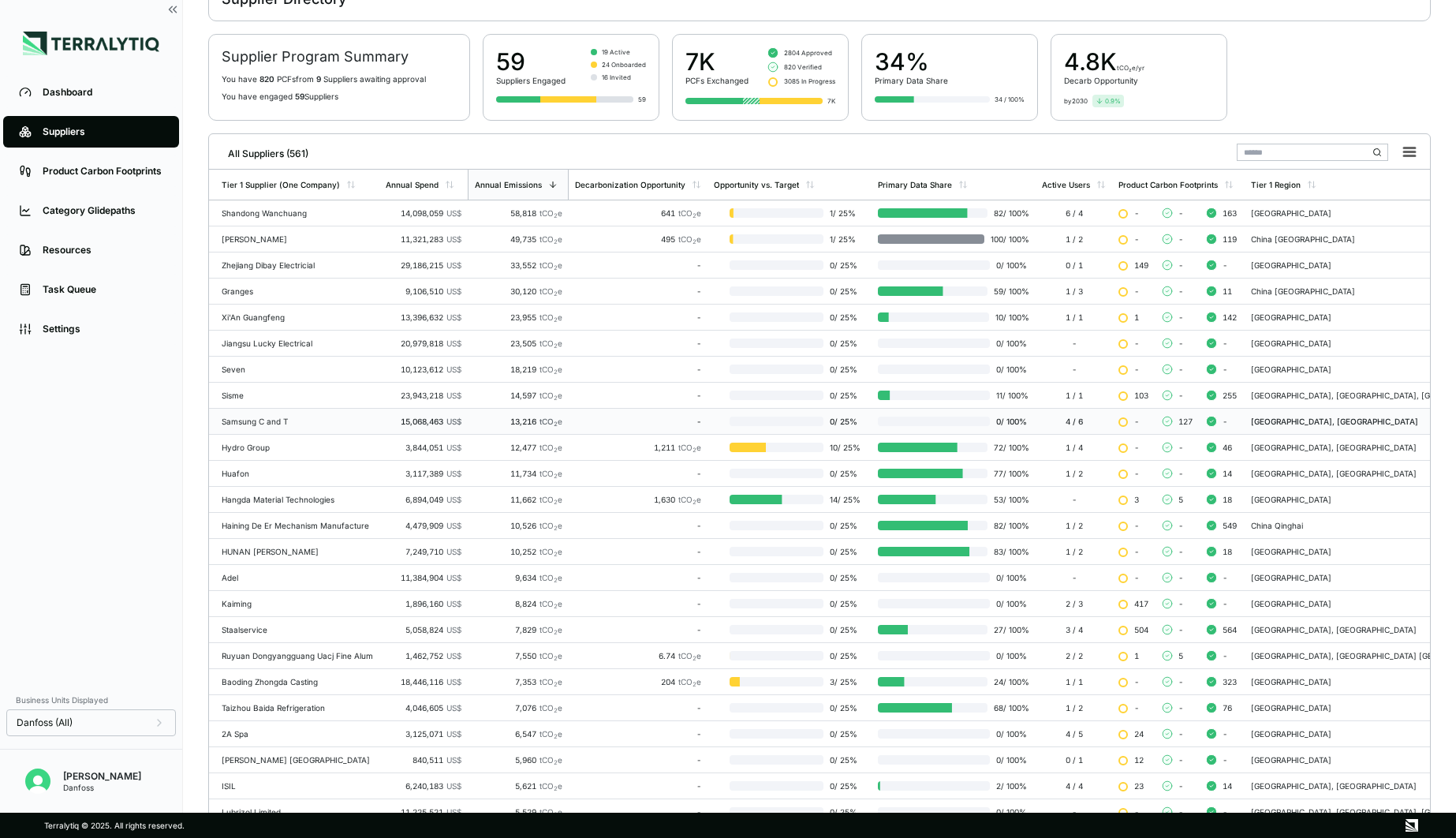
scroll to position [89, 0]
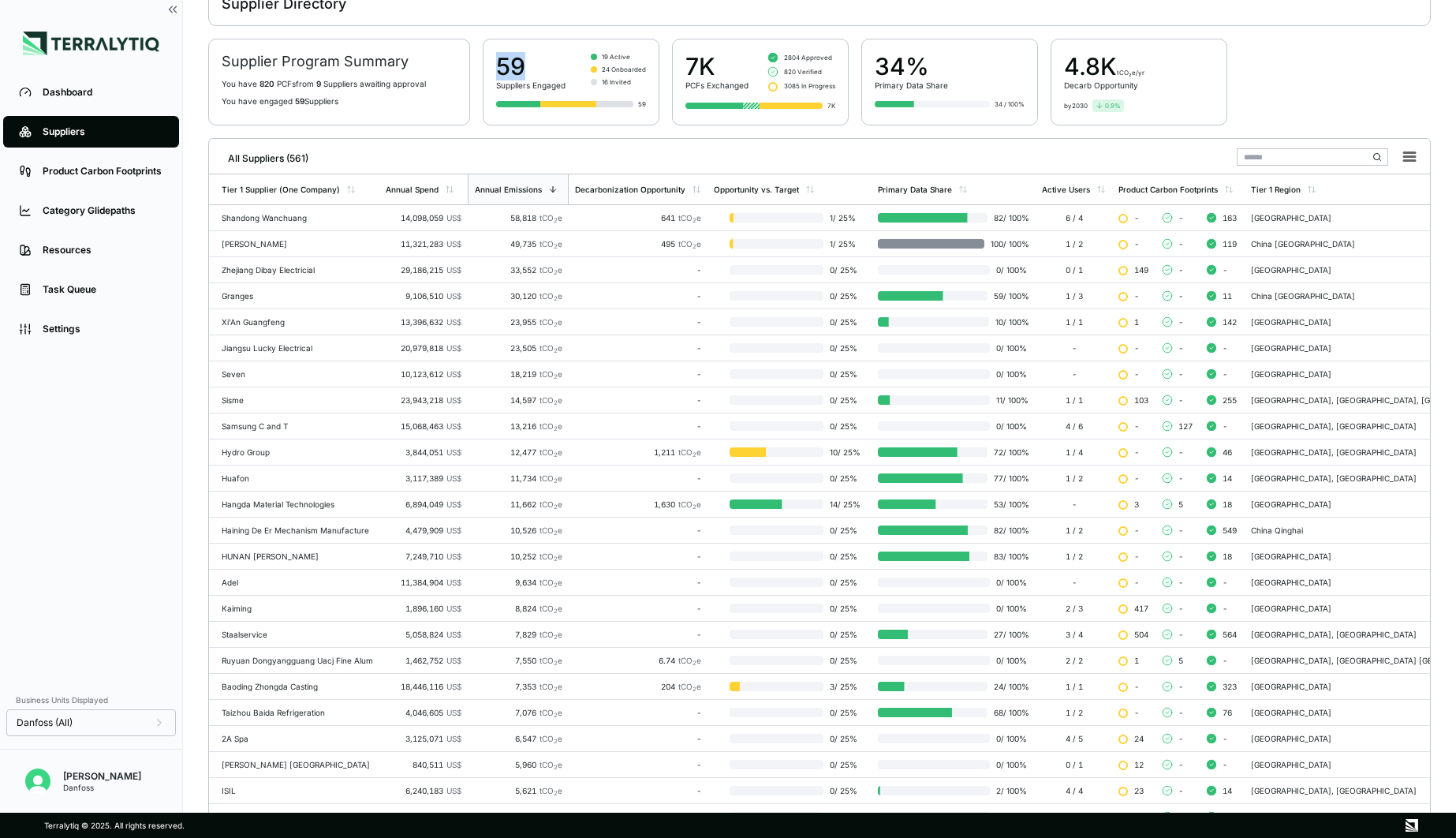
drag, startPoint x: 494, startPoint y: 60, endPoint x: 530, endPoint y: 61, distance: 36.0
click at [530, 61] on div "59 Suppliers Engaged 19 Active 24 Onboarded 16 Invited 59" at bounding box center [571, 82] width 177 height 87
click at [658, 122] on div "Supplier Program Summary You have 820 PCF s from 9 Supplier s awaiting approval…" at bounding box center [820, 82] width 1223 height 87
click at [91, 297] on link "Task Queue" at bounding box center [90, 289] width 176 height 32
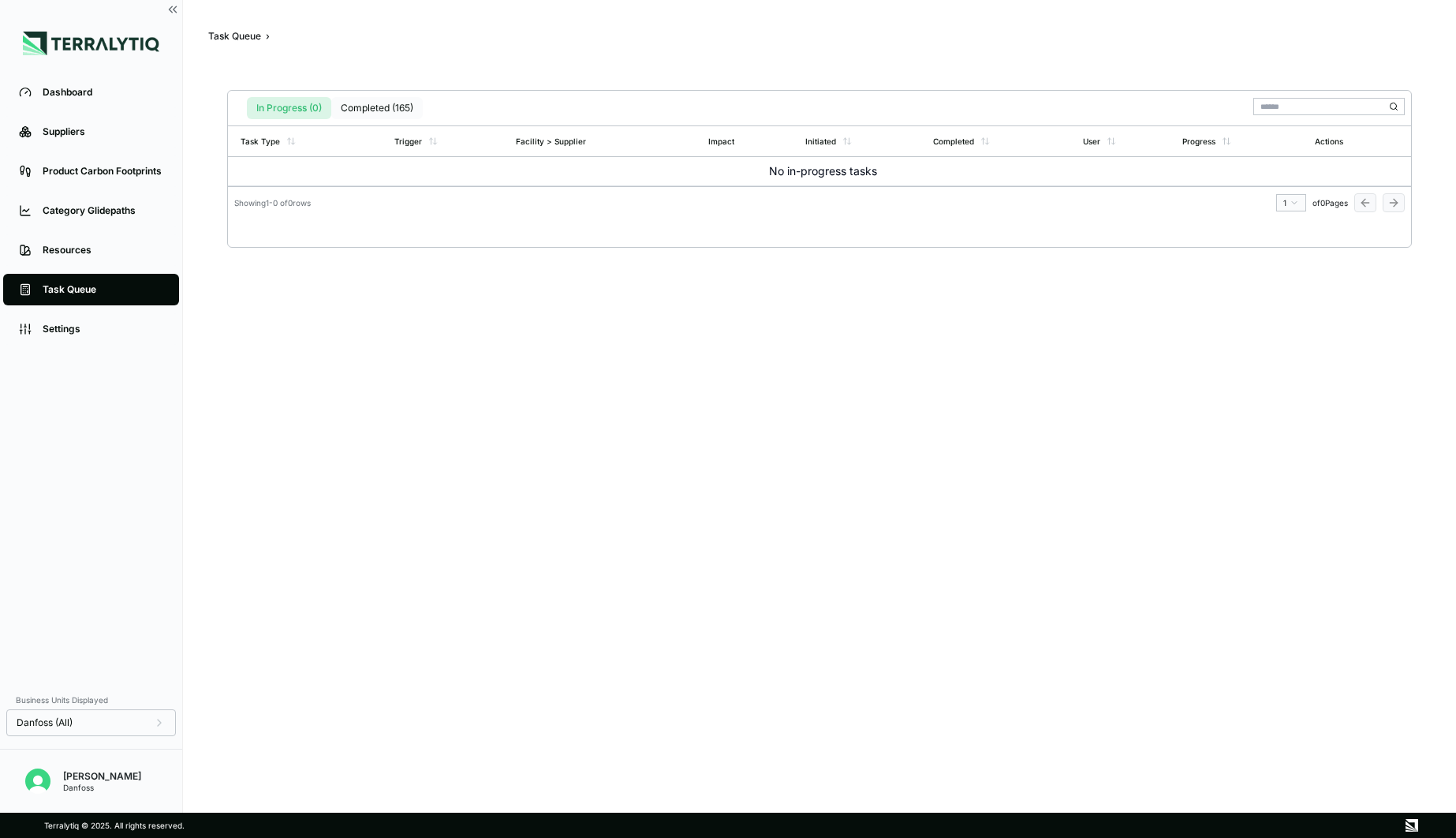
click at [374, 108] on button "Completed (165)" at bounding box center [376, 107] width 91 height 22
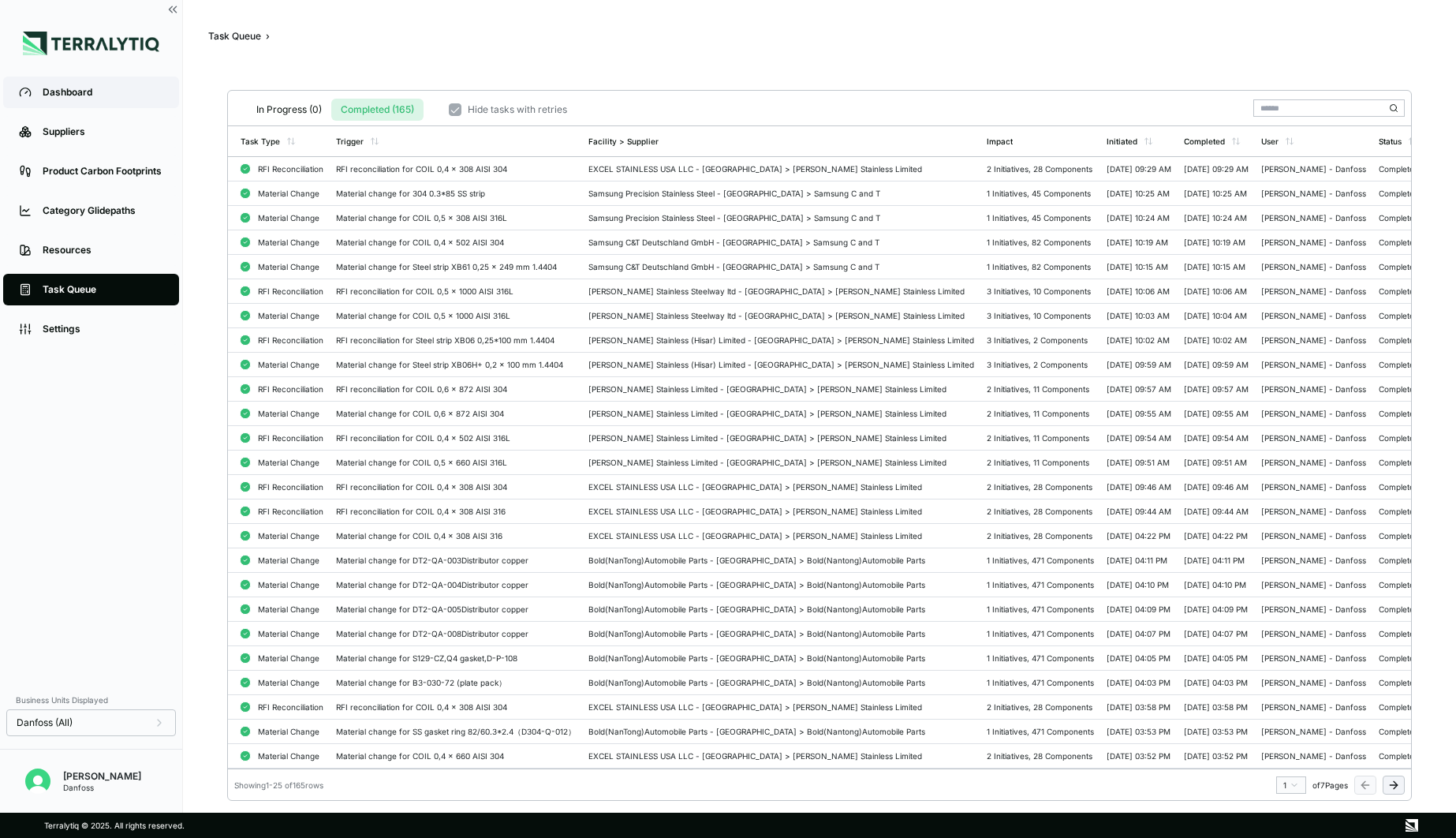
click at [70, 103] on link "Dashboard" at bounding box center [90, 92] width 176 height 32
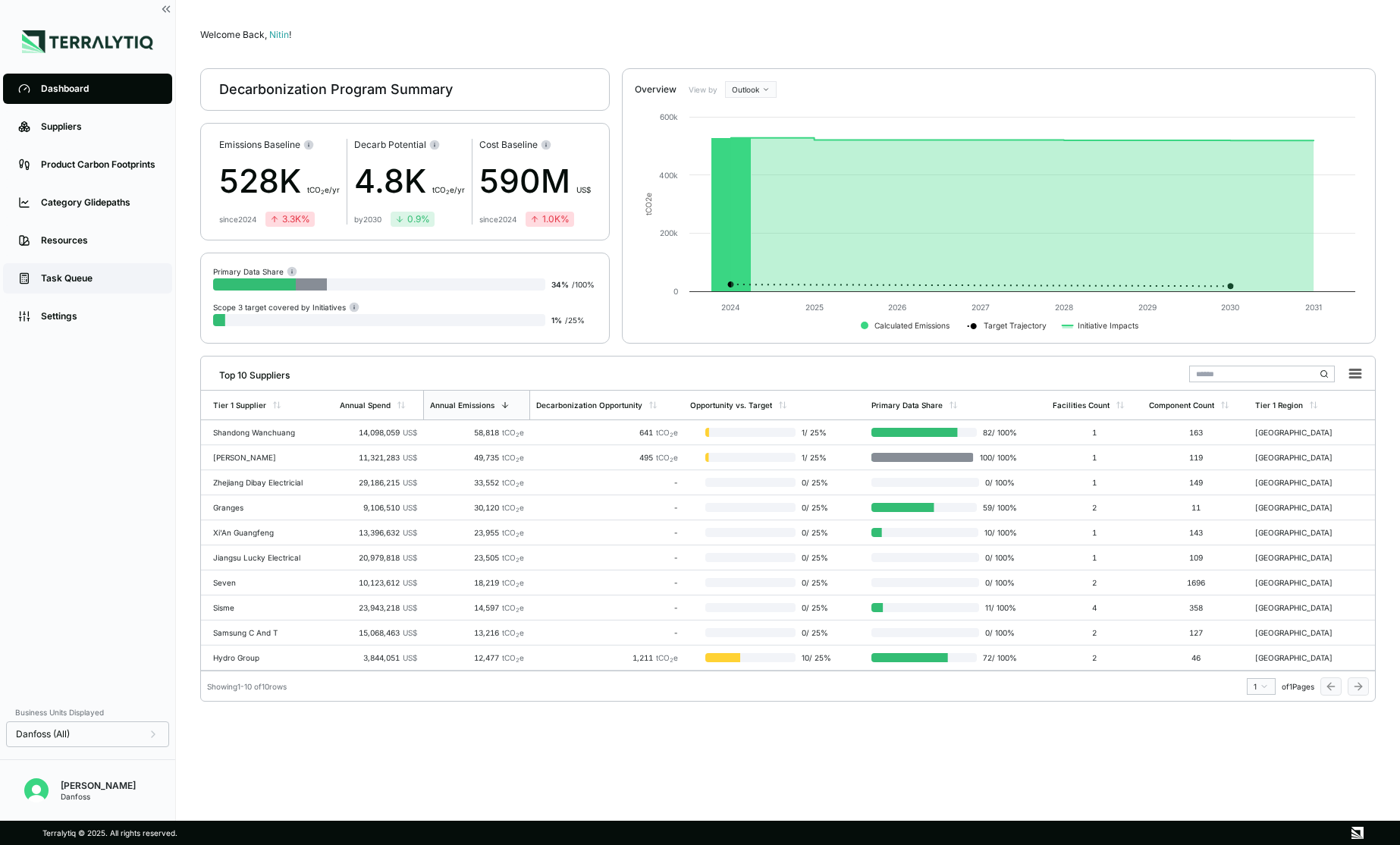
click at [56, 276] on div "Task Queue" at bounding box center [99, 278] width 116 height 12
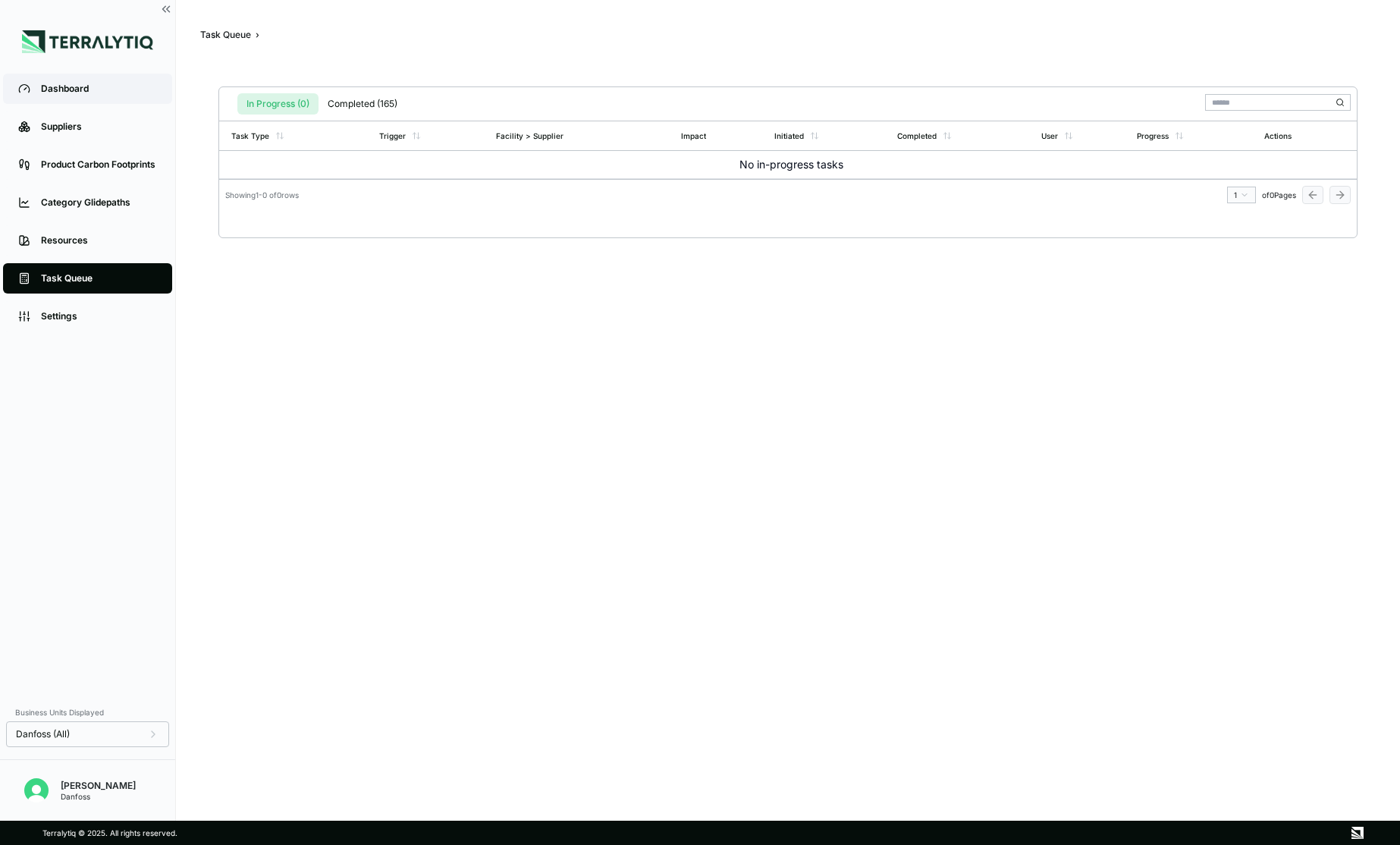
click at [96, 88] on div "Dashboard" at bounding box center [99, 88] width 116 height 12
